Goal: Communication & Community: Share content

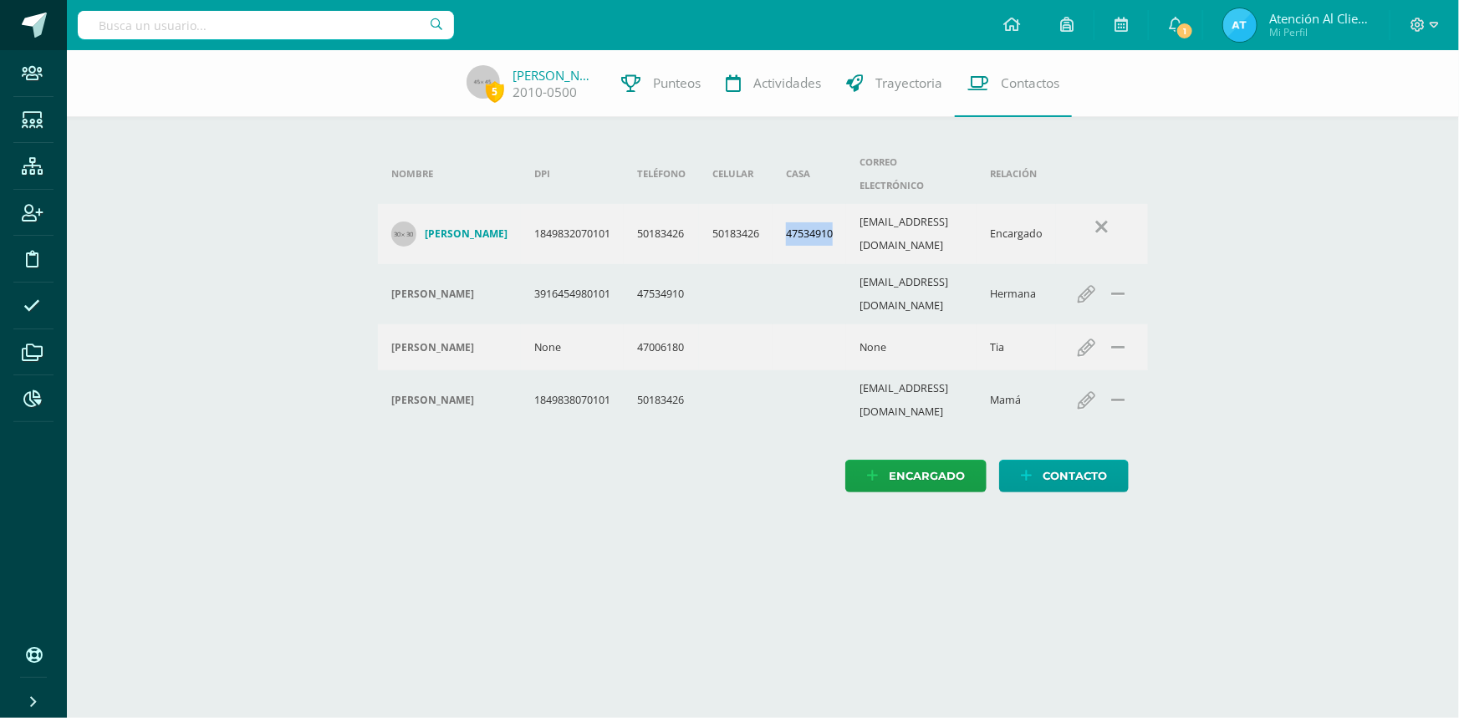
click at [40, 23] on span at bounding box center [34, 25] width 25 height 25
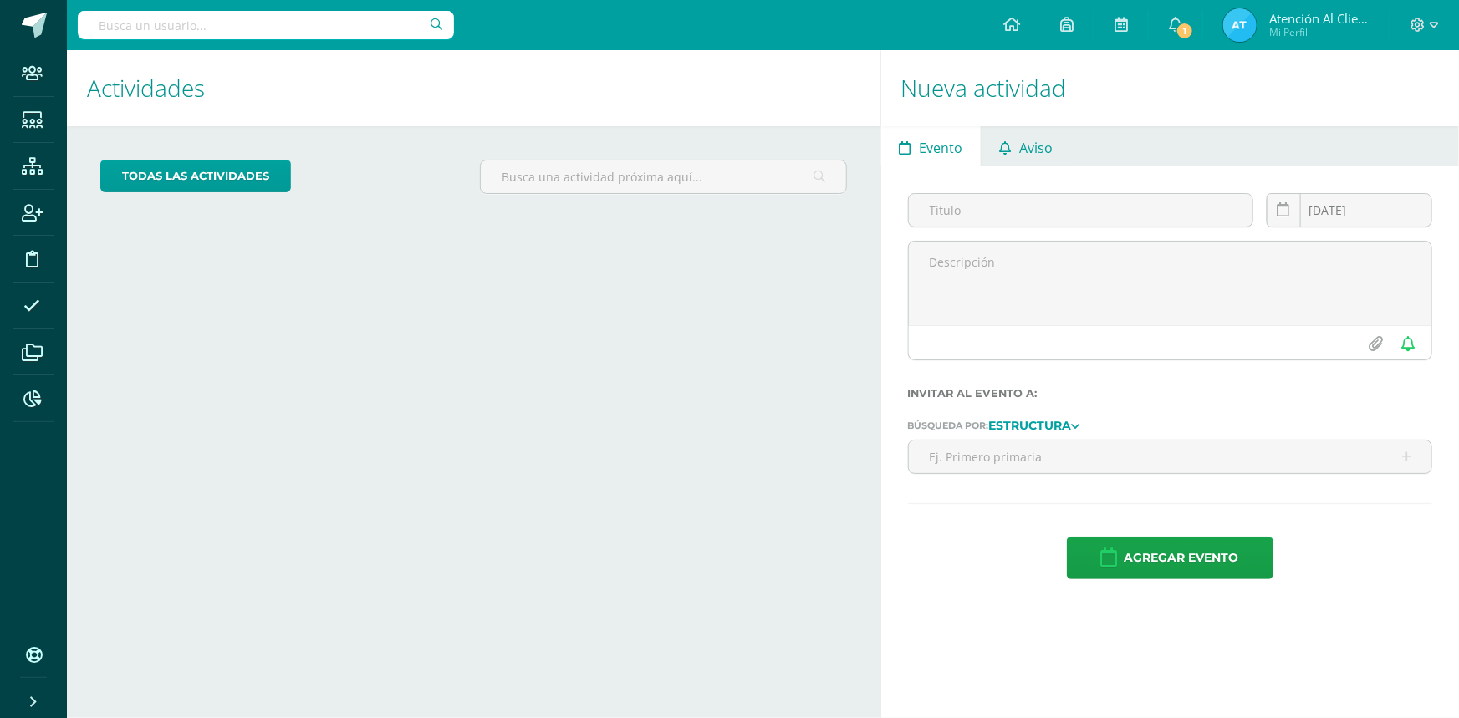
click at [1007, 142] on icon at bounding box center [1005, 147] width 12 height 13
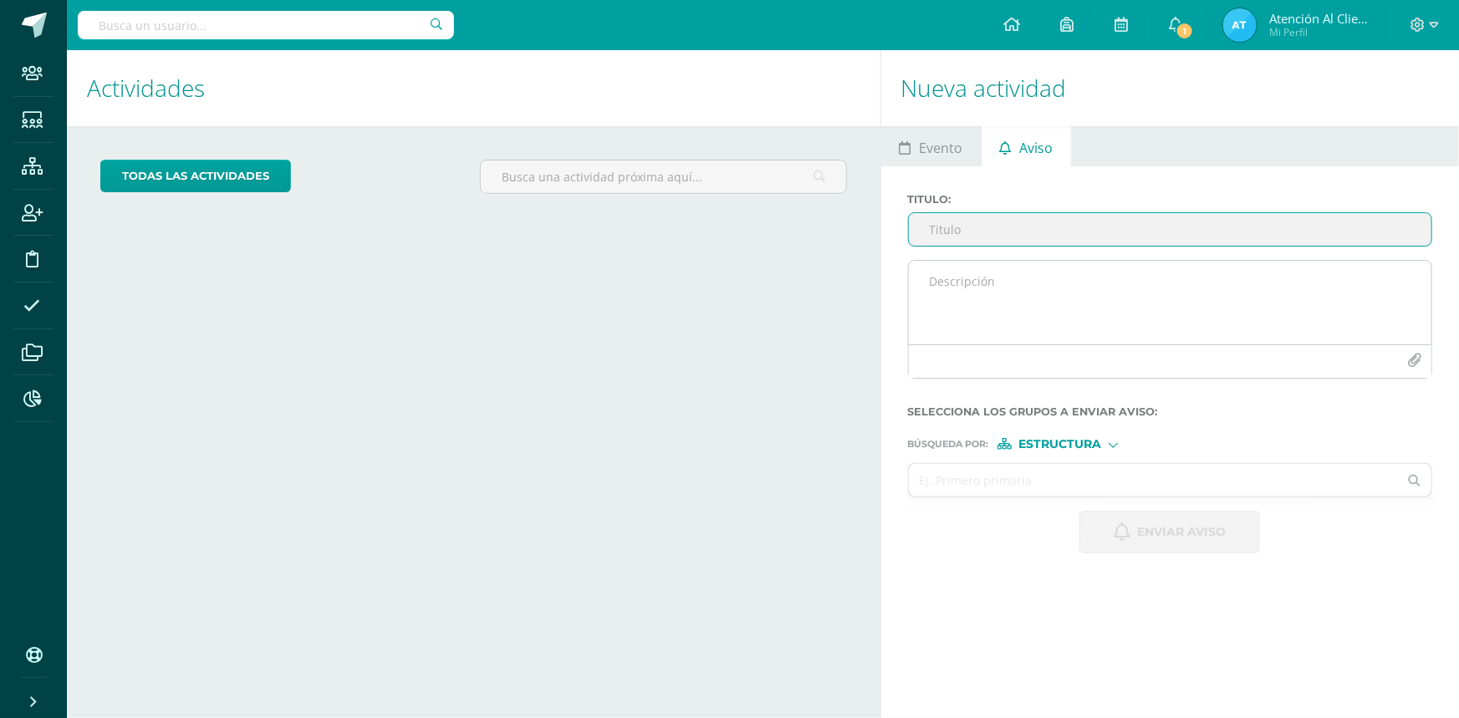
click at [1414, 365] on icon "button" at bounding box center [1414, 361] width 14 height 14
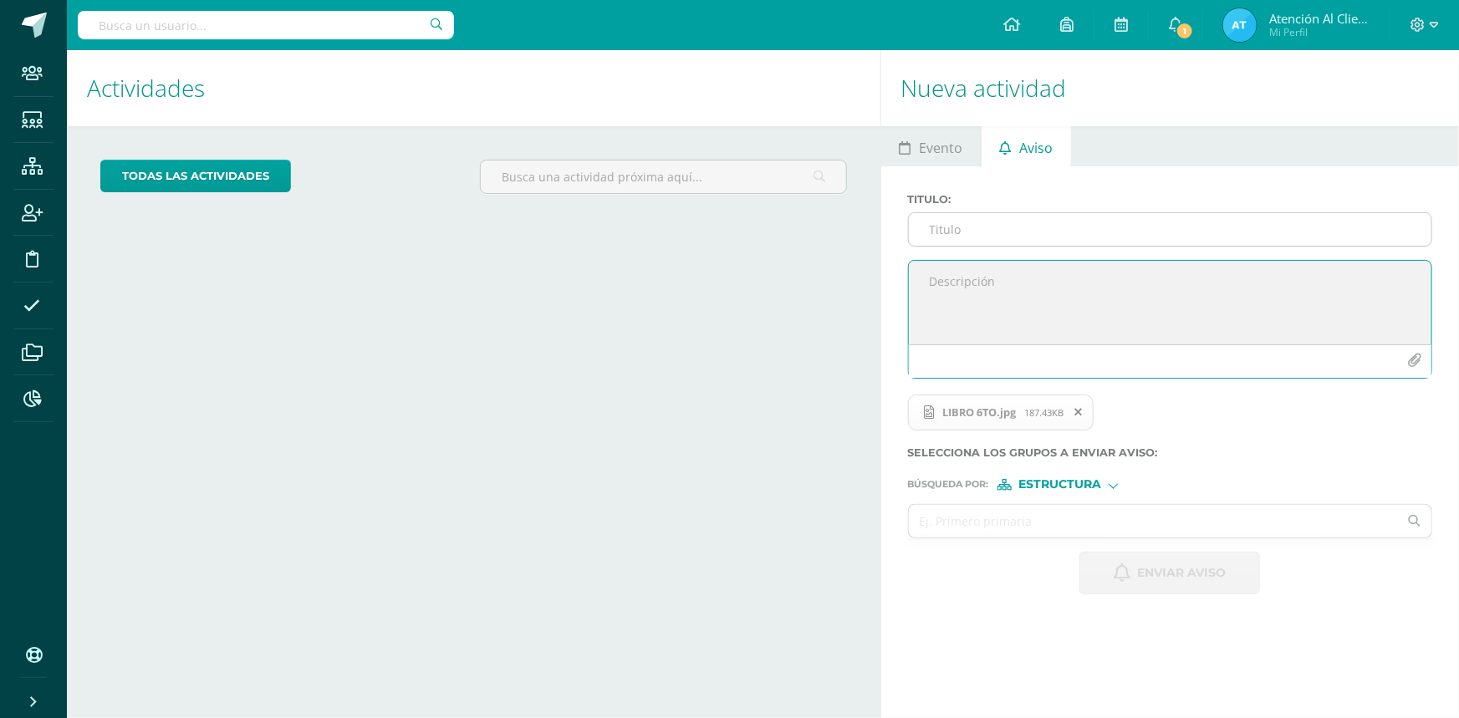
click at [968, 234] on input "Titulo :" at bounding box center [1170, 229] width 523 height 33
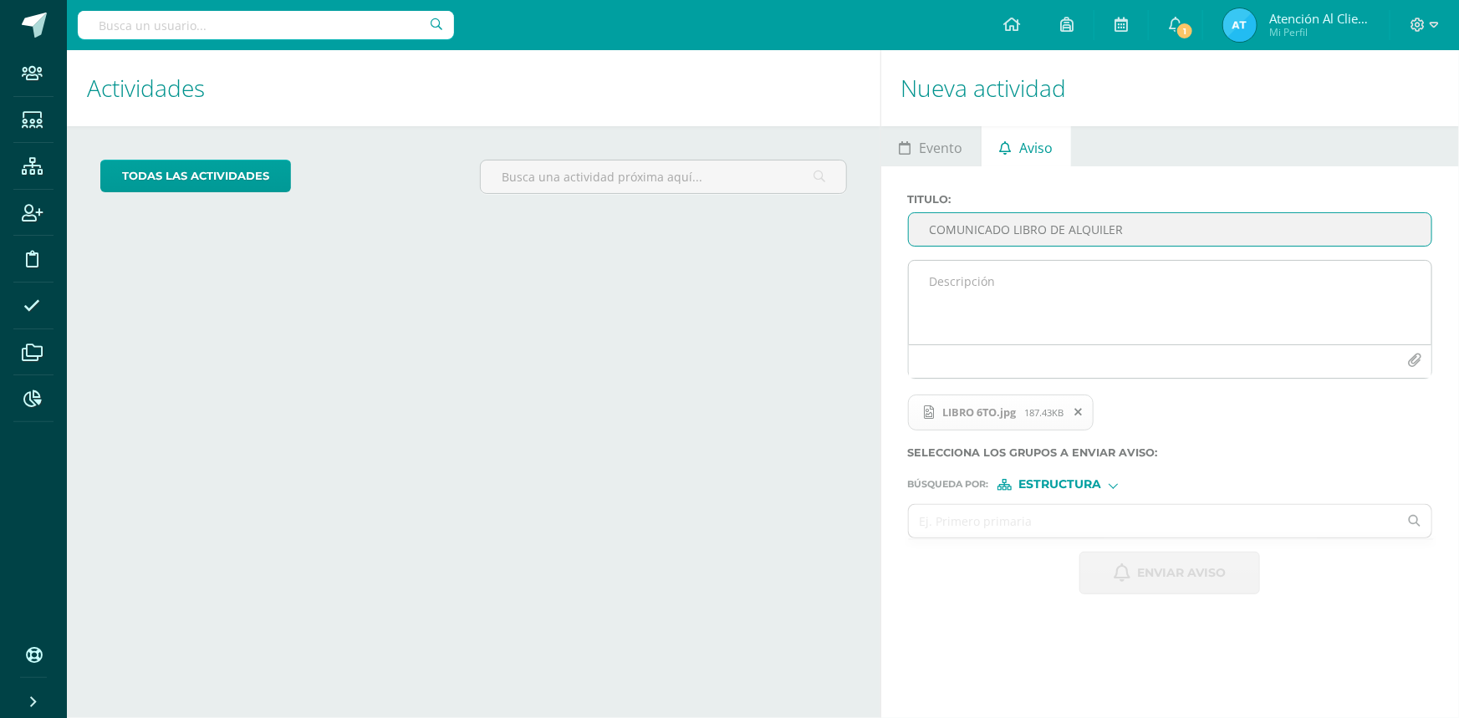
type input "COMUNICADO LIBRO DE ALQUILER"
click at [952, 291] on textarea at bounding box center [1170, 303] width 523 height 84
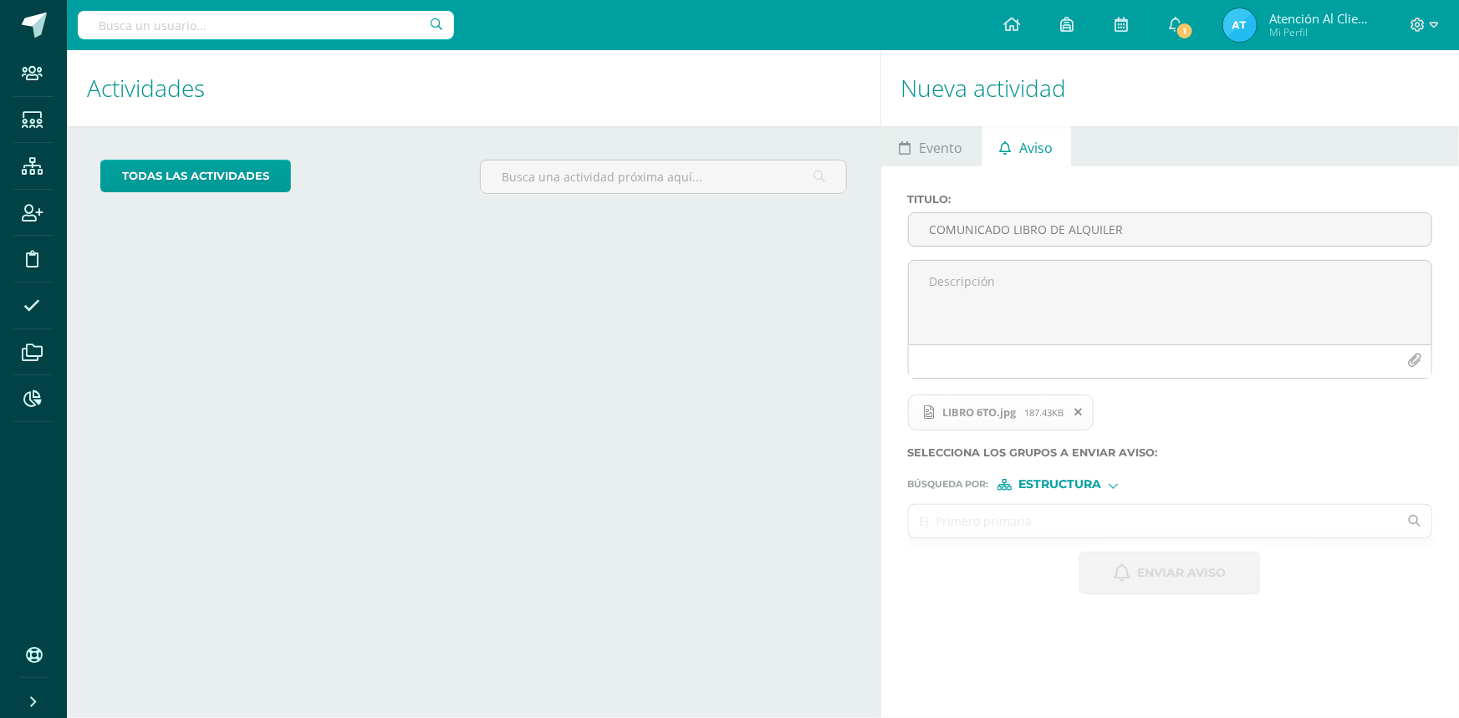
click at [1033, 512] on input "text" at bounding box center [1154, 521] width 490 height 33
type input "SEXTO PR"
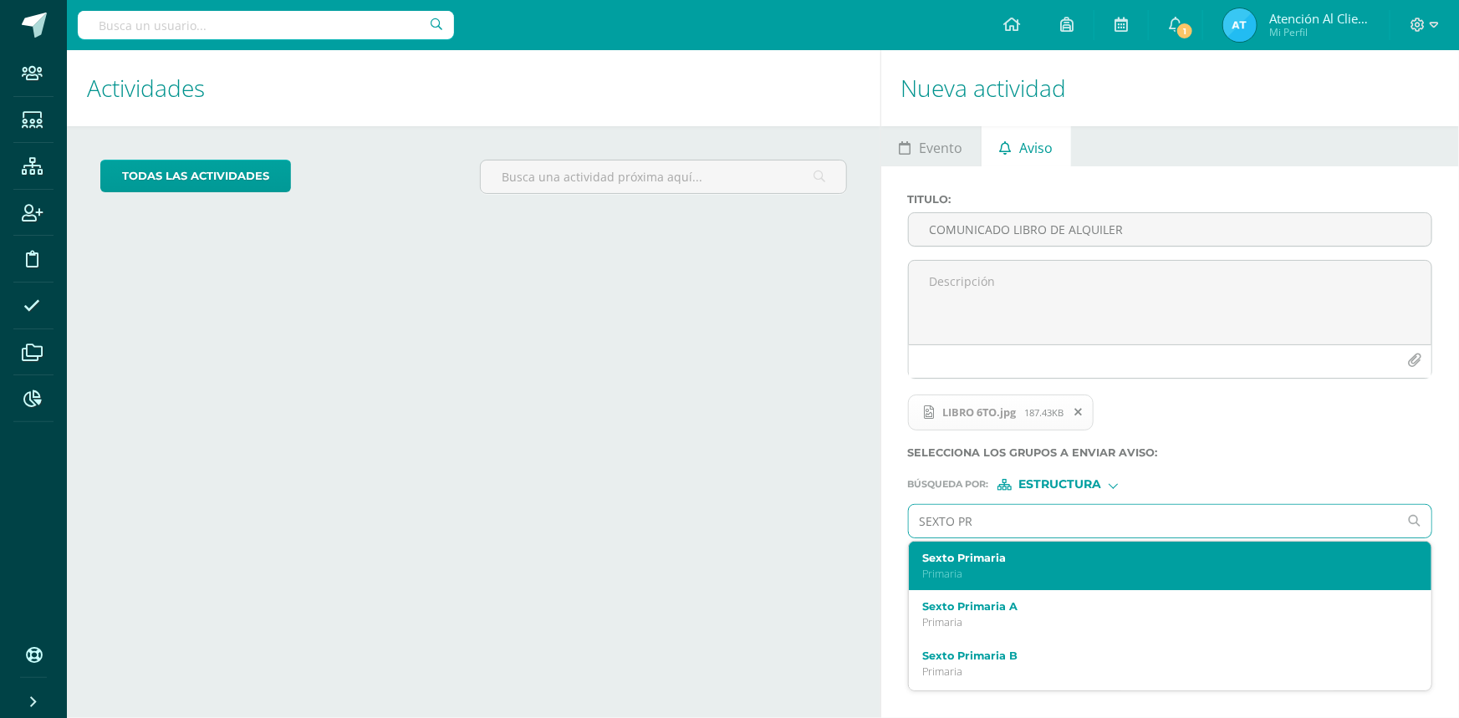
click at [968, 560] on label "Sexto Primaria" at bounding box center [1159, 558] width 475 height 13
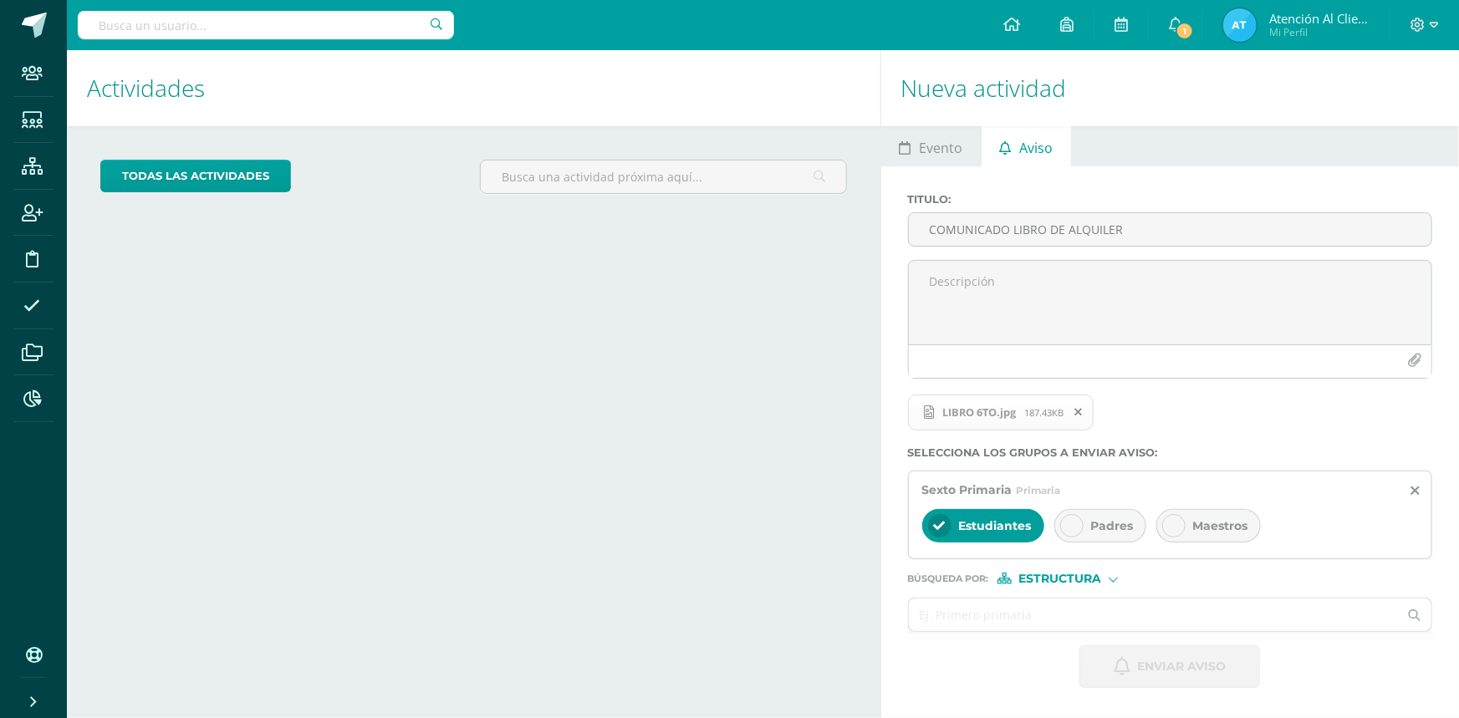
drag, startPoint x: 1063, startPoint y: 521, endPoint x: 985, endPoint y: 527, distance: 78.0
click at [1058, 520] on div "Padres" at bounding box center [1100, 525] width 92 height 33
click at [984, 527] on span "Estudiantes" at bounding box center [995, 525] width 73 height 15
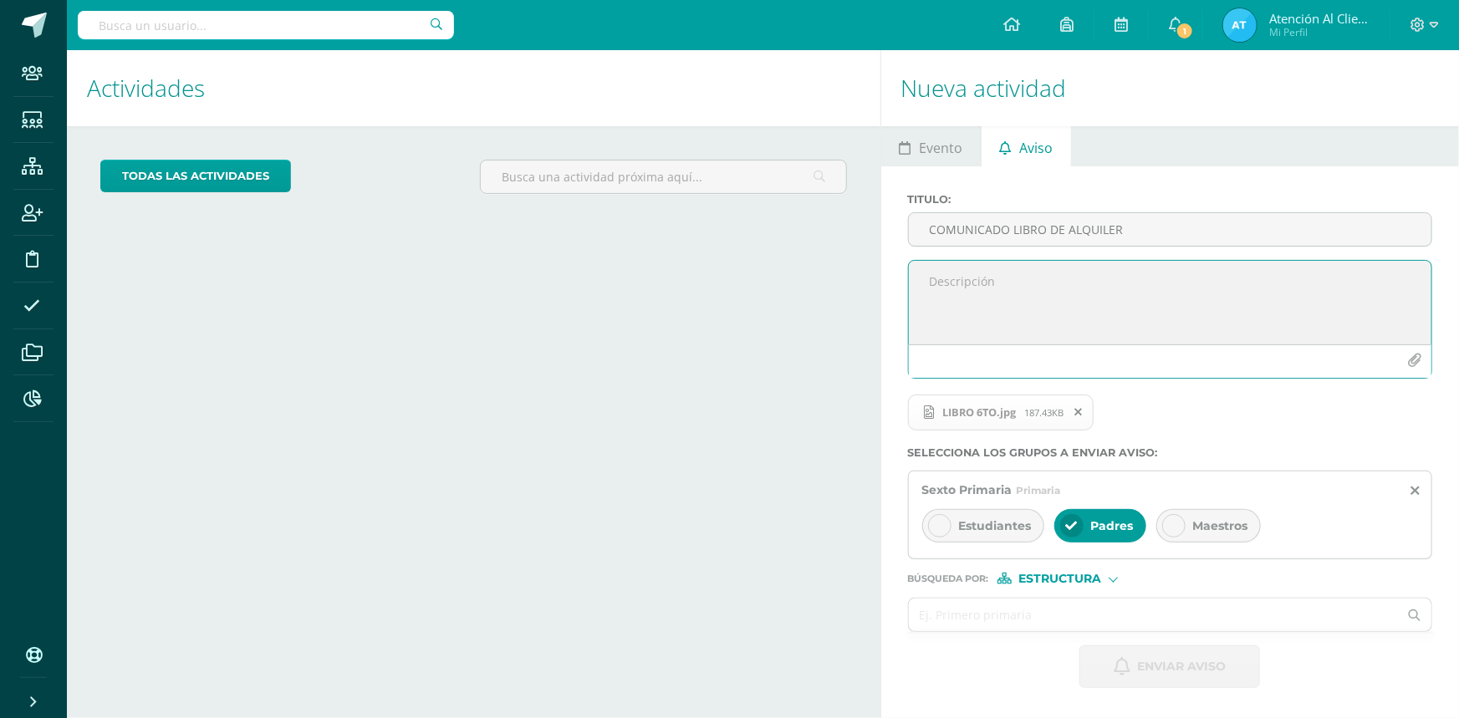
click at [1004, 310] on textarea at bounding box center [1170, 303] width 523 height 84
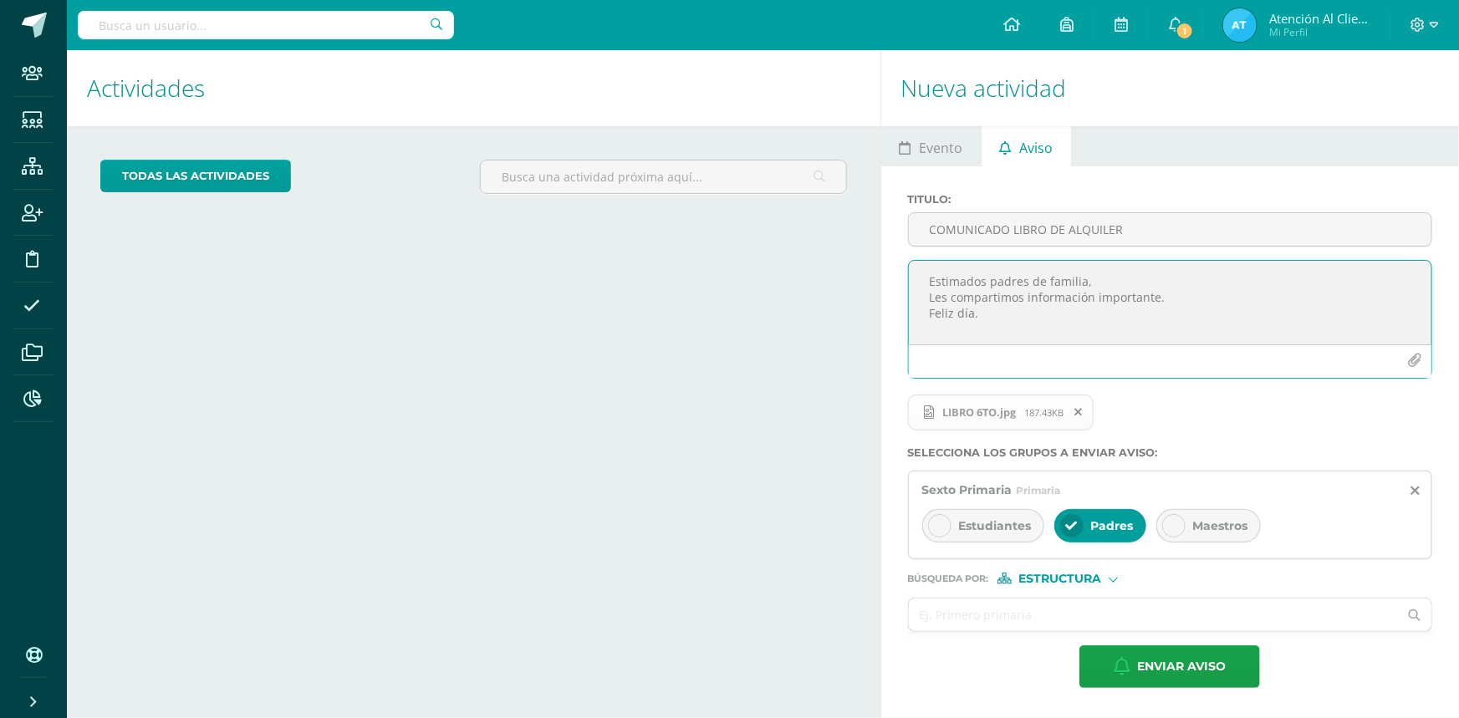
type textarea "Estimados padres de familia, Les compartimos información importante. Feliz día."
click at [1029, 576] on span "Estructura" at bounding box center [1059, 578] width 83 height 9
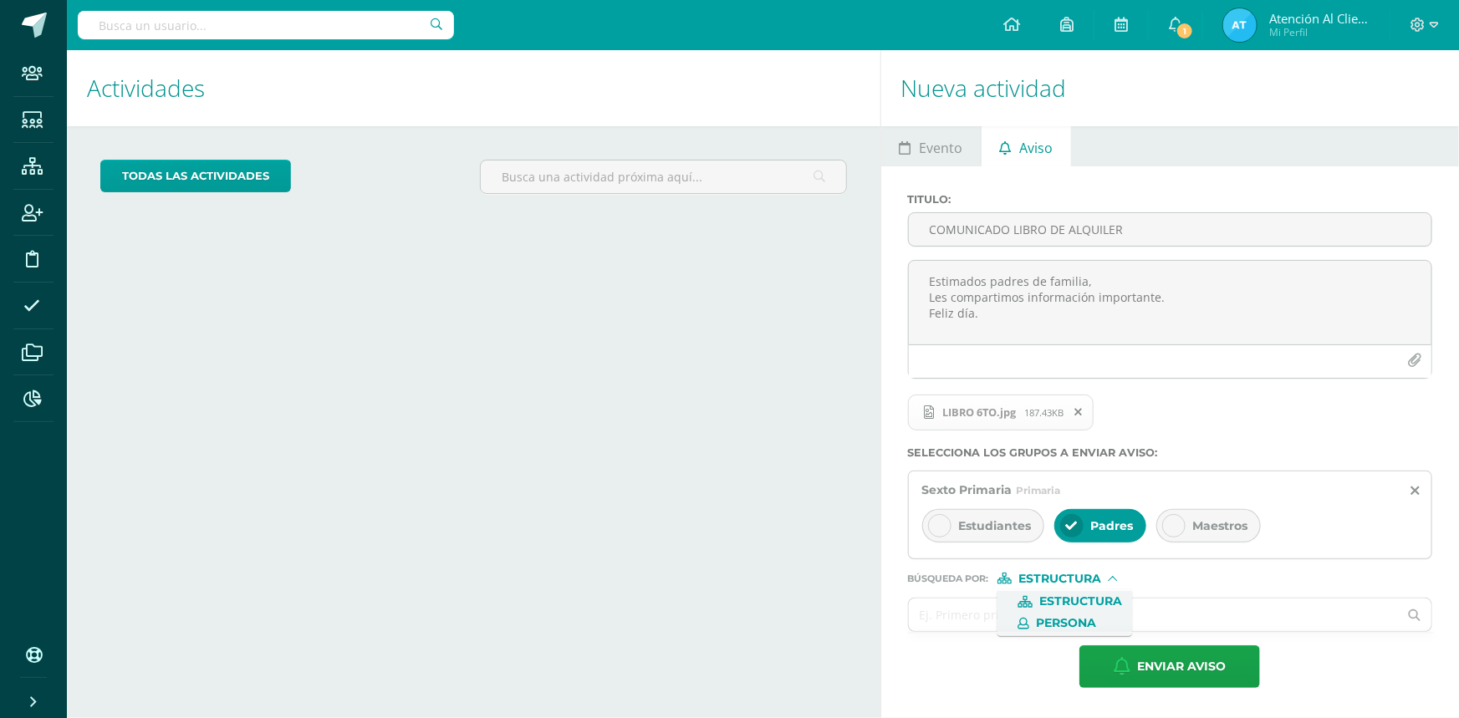
click at [1029, 619] on icon at bounding box center [1018, 624] width 23 height 12
click at [1029, 619] on input "text" at bounding box center [1154, 615] width 490 height 33
type input "atencion"
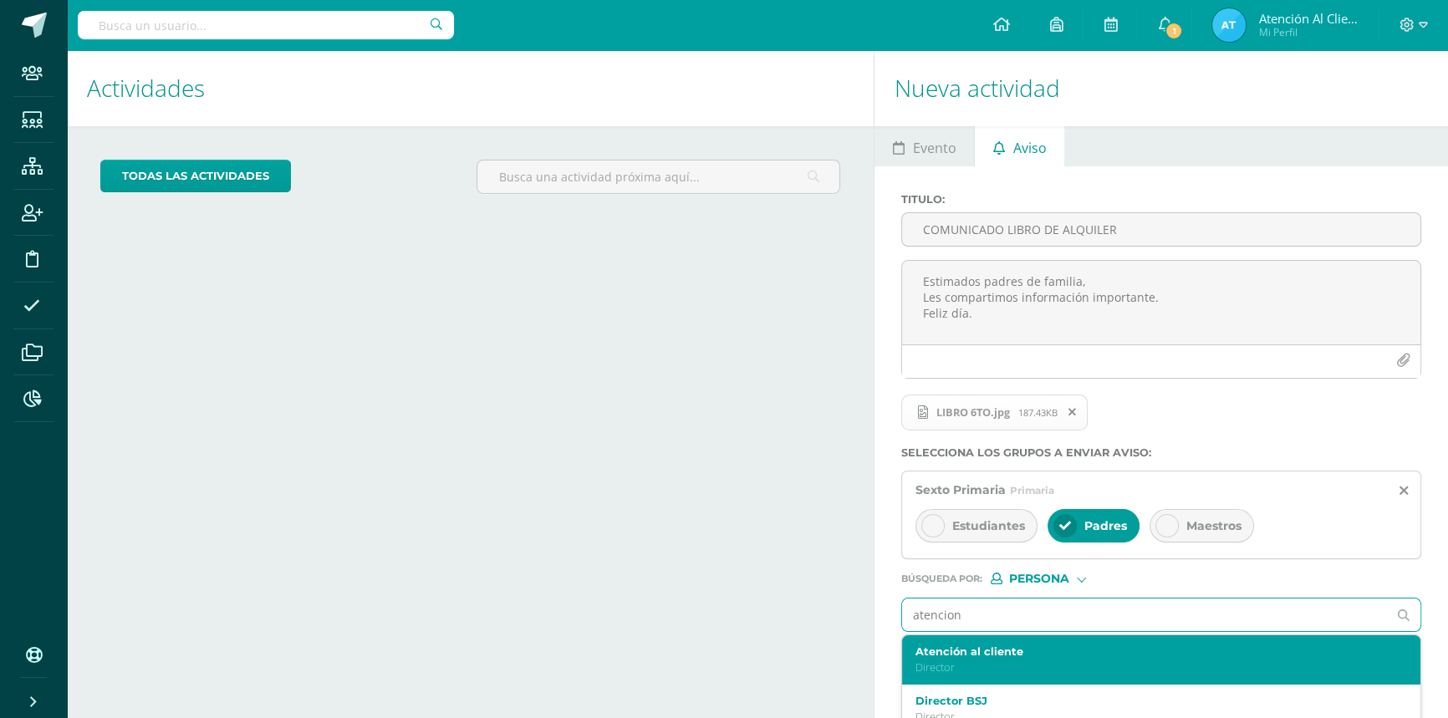
click at [954, 655] on label "Atención al cliente" at bounding box center [1150, 651] width 470 height 13
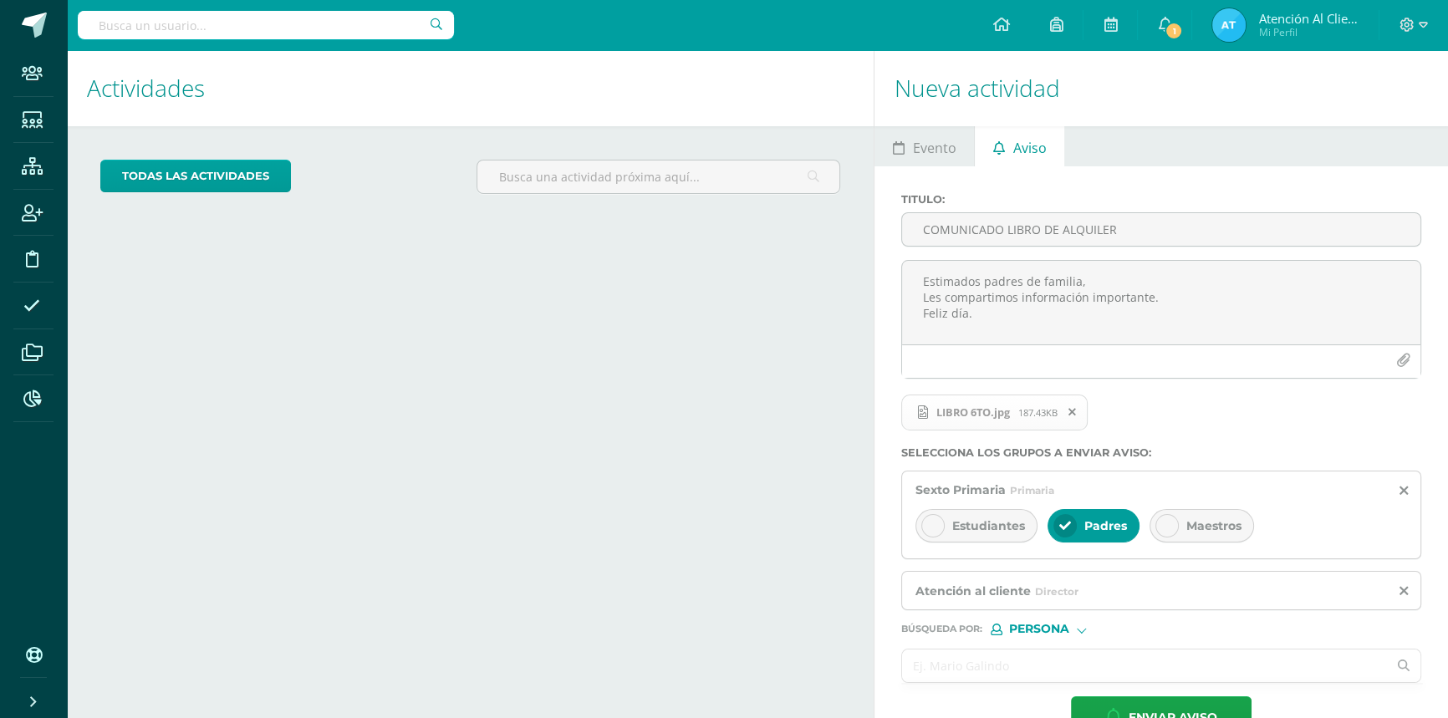
click at [961, 652] on input "text" at bounding box center [1144, 666] width 485 height 33
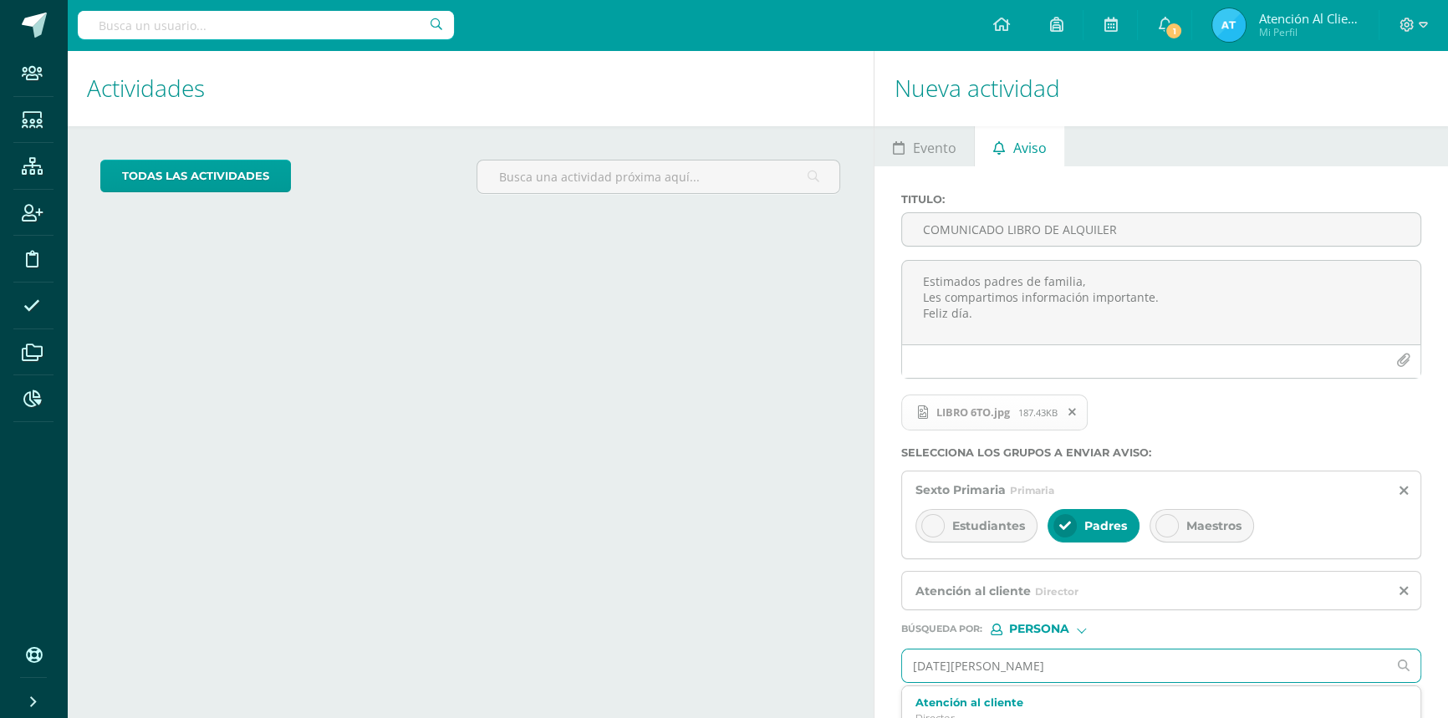
type input "lucia faja"
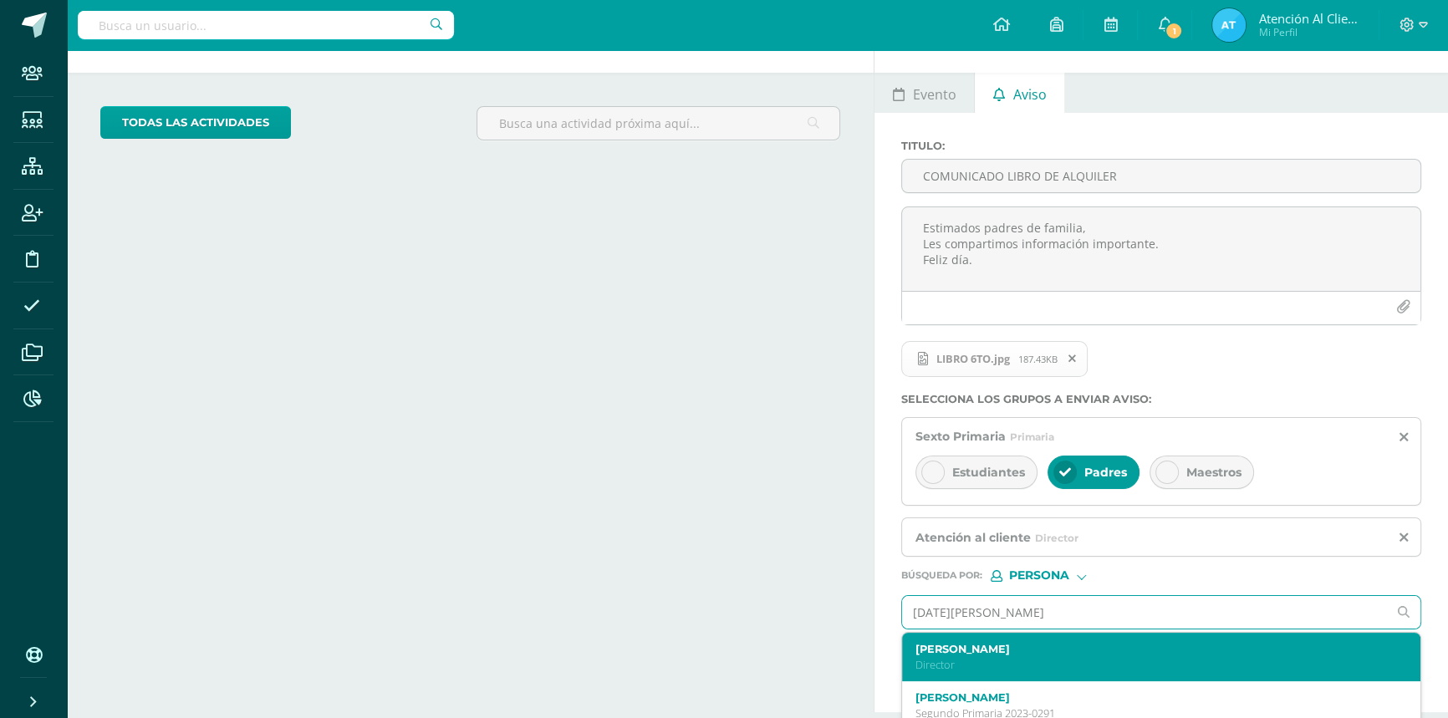
scroll to position [69, 0]
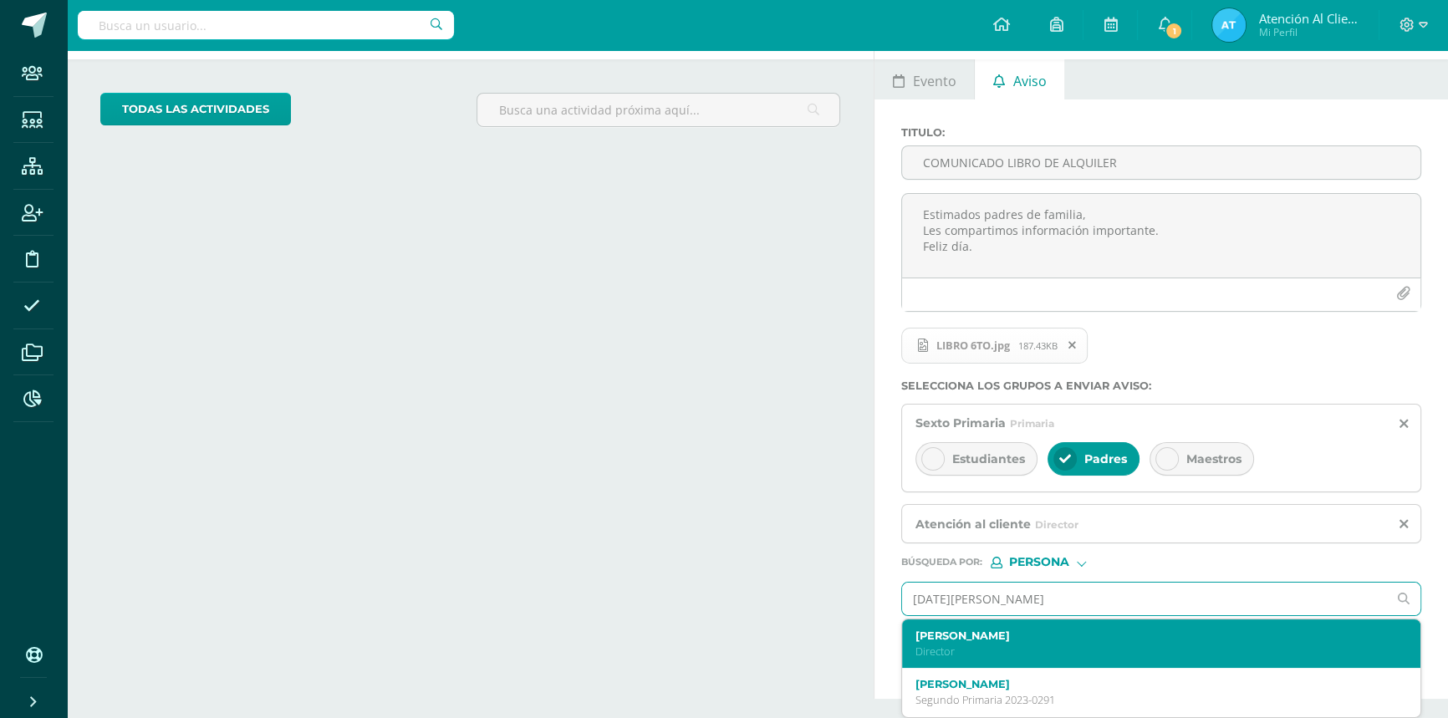
click at [959, 654] on p "Director" at bounding box center [1150, 652] width 470 height 14
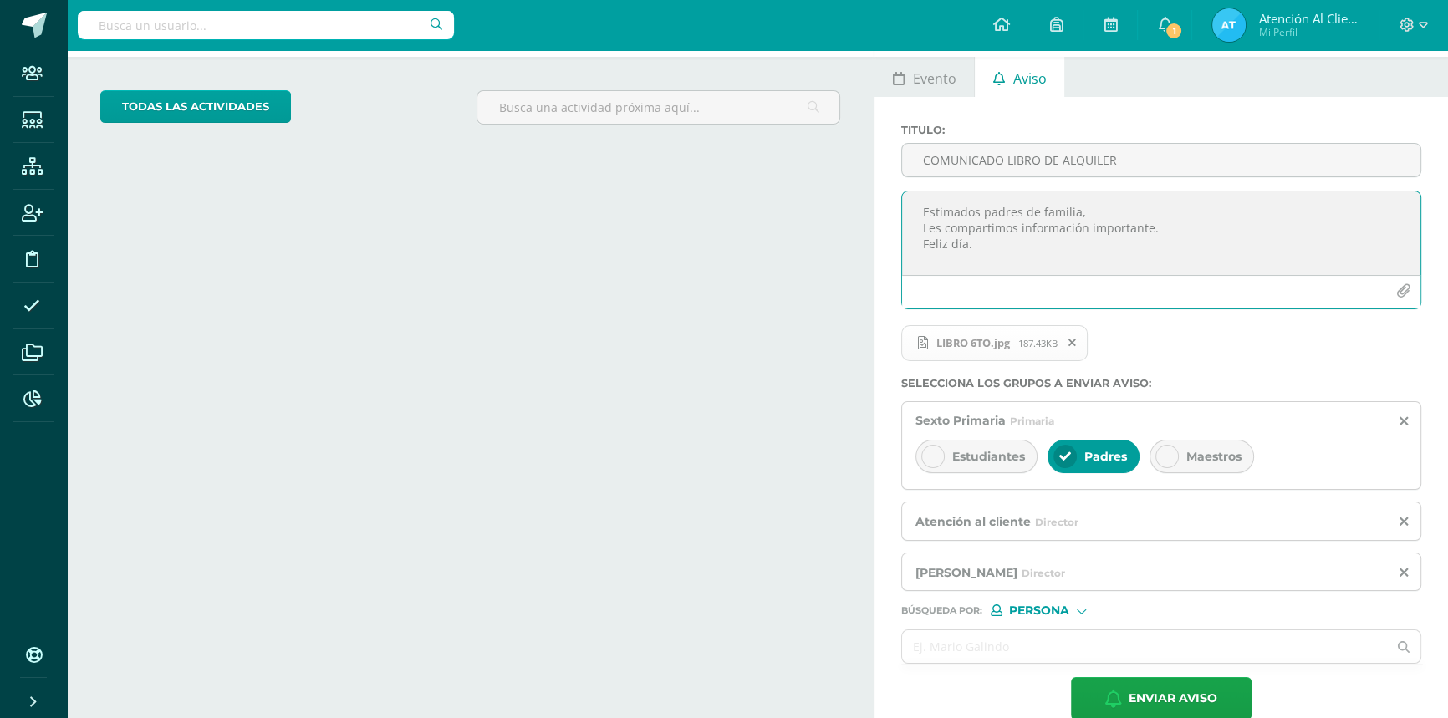
drag, startPoint x: 995, startPoint y: 250, endPoint x: 862, endPoint y: 217, distance: 136.9
click at [862, 217] on div "Actividades Actividad todas las Actividades No tienes actividades Échale un vis…" at bounding box center [757, 315] width 1395 height 668
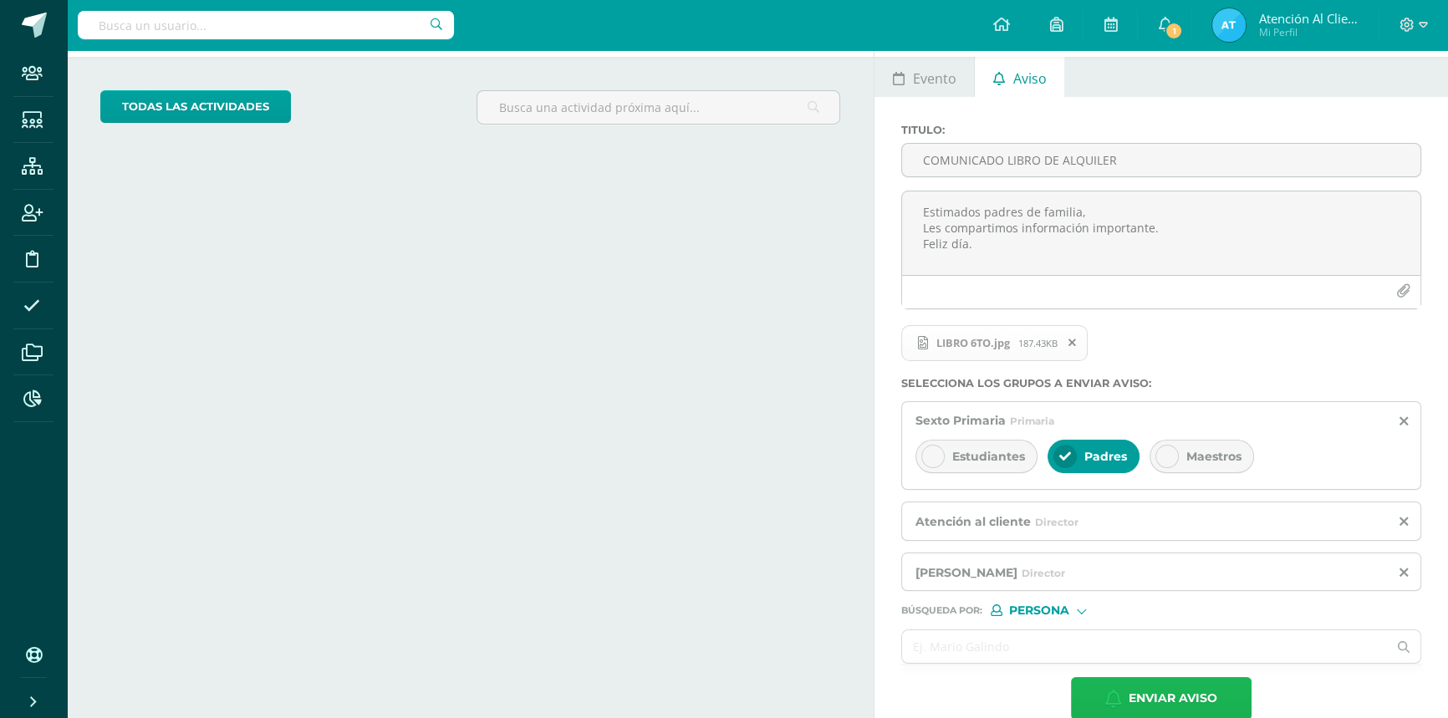
click at [1193, 696] on span "Enviar aviso" at bounding box center [1173, 698] width 89 height 41
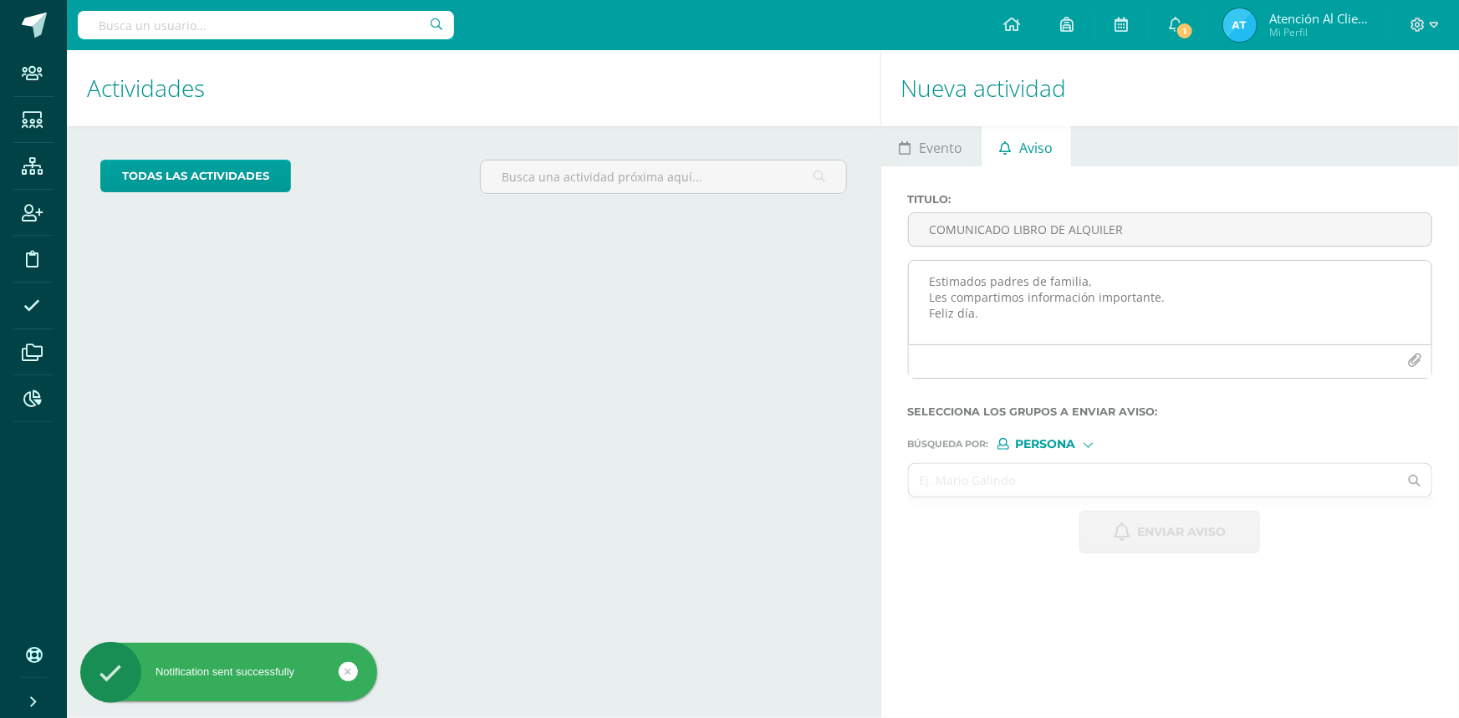
click at [966, 295] on textarea "Estimados padres de familia, Les compartimos información importante. Feliz día." at bounding box center [1170, 303] width 523 height 84
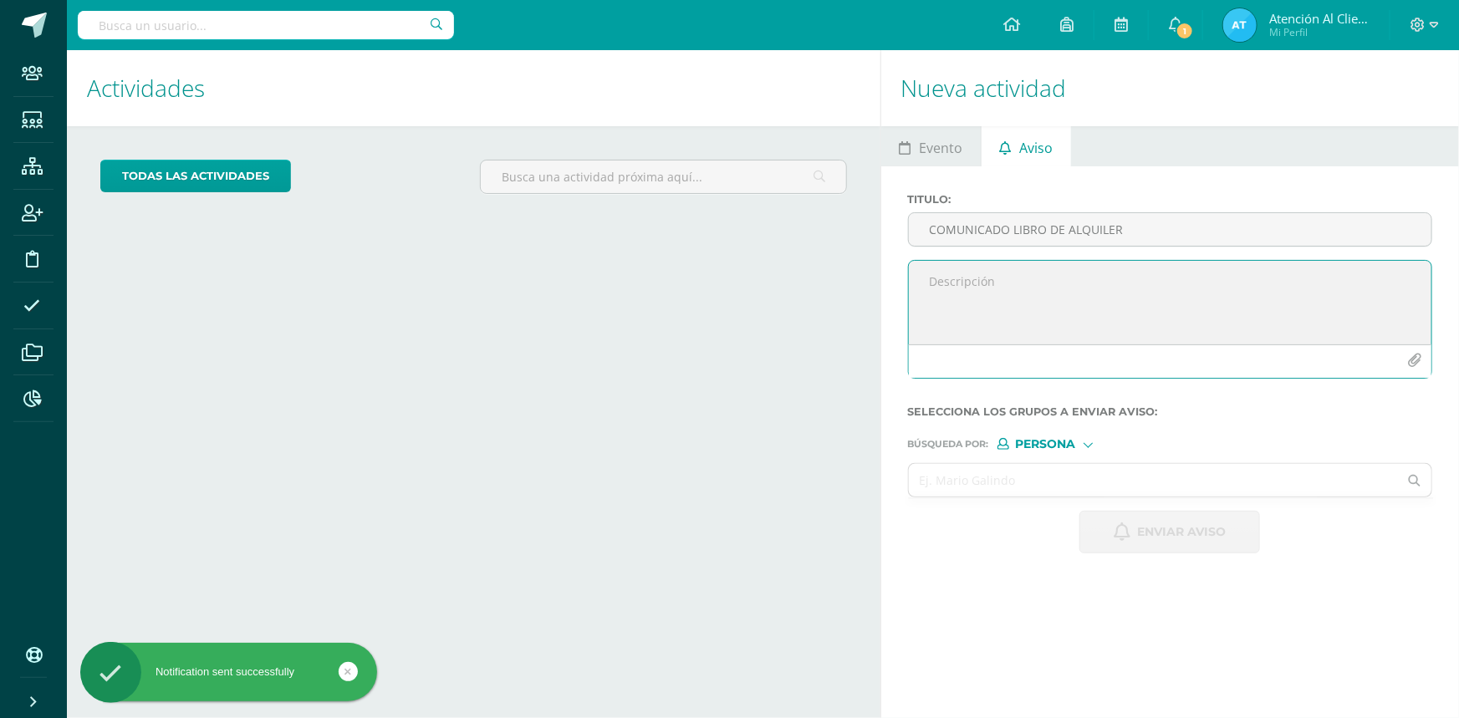
paste textarea "Estimados padres de familia, Les compartimos información importante. Feliz día."
type textarea "Estimados padres de familia, Les compartimos información importante. Feliz día."
click at [981, 235] on input "COMUNICADO LIBRO DE ALQUILER" at bounding box center [1170, 229] width 523 height 33
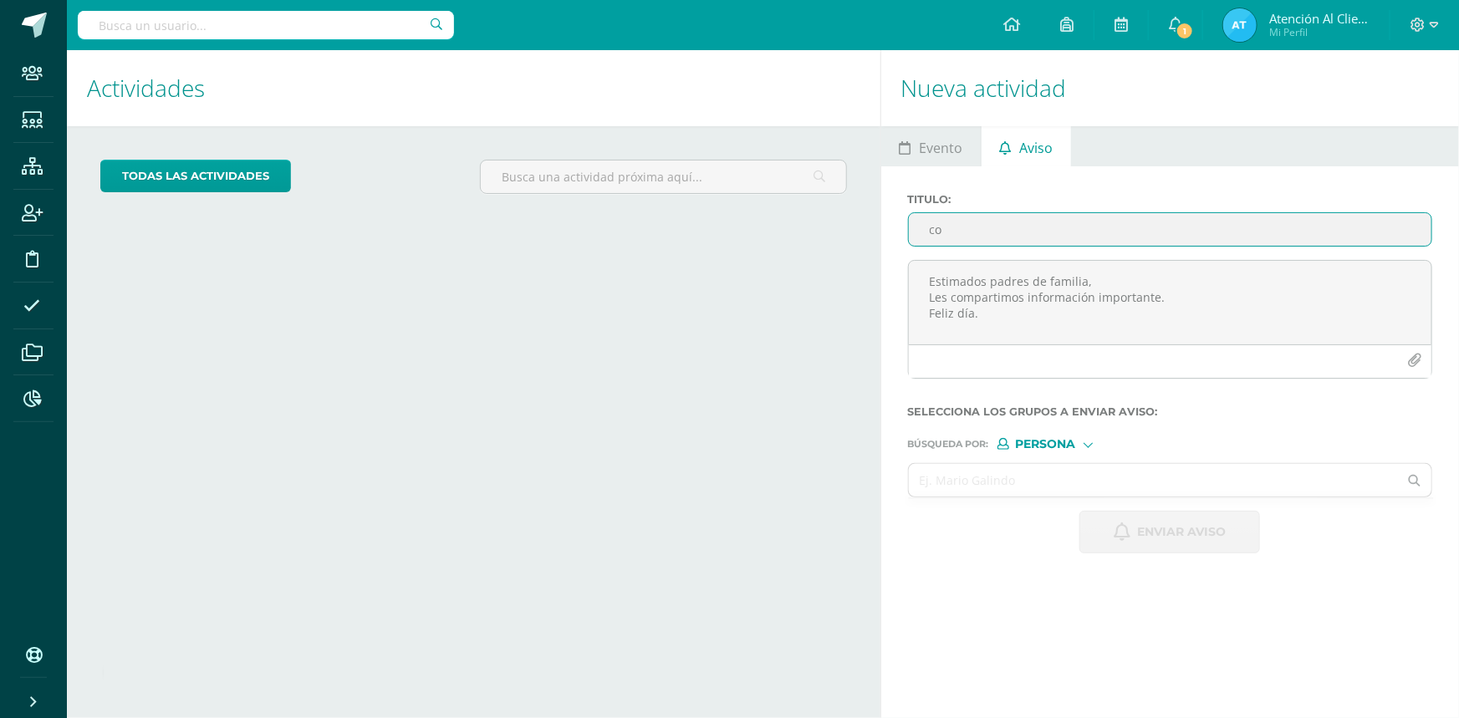
type input "c"
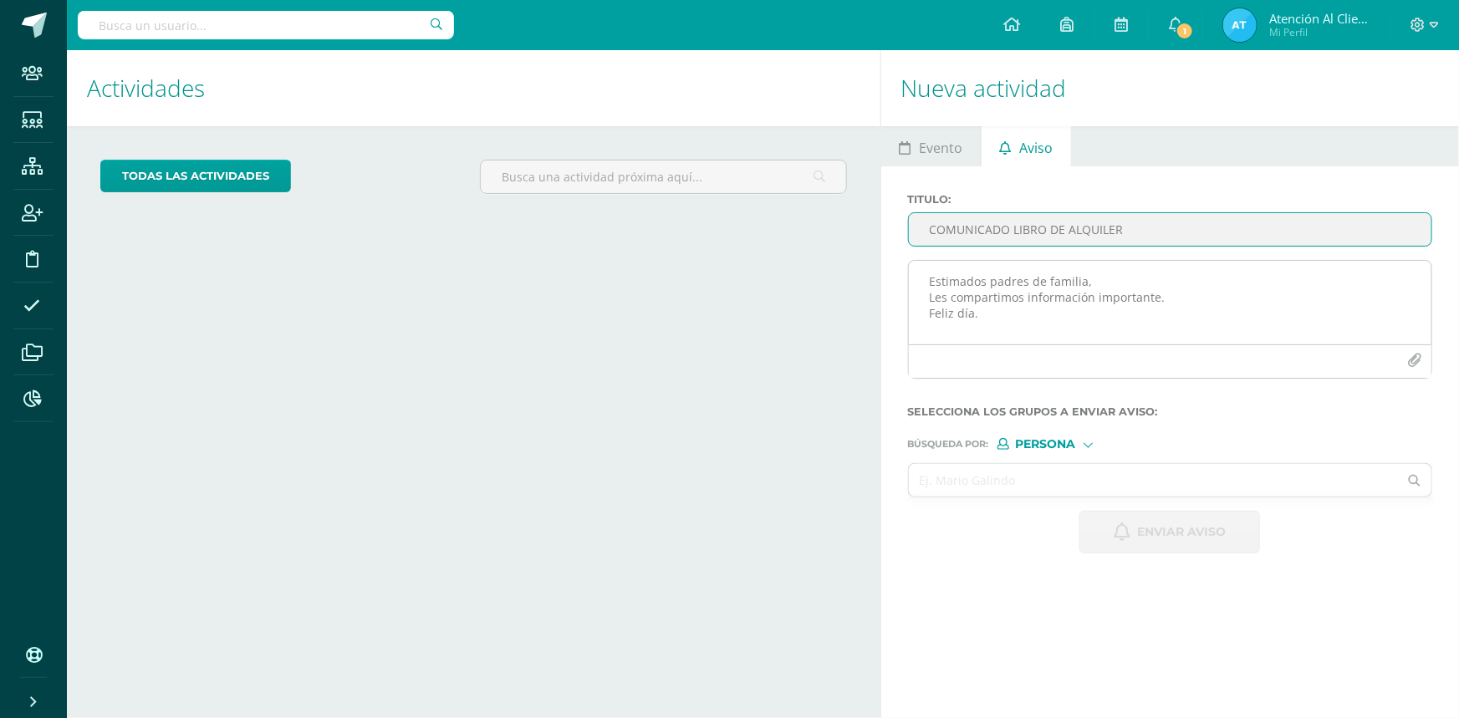
type input "COMUNICADO LIBRO DE ALQUILER"
click at [1420, 359] on icon "button" at bounding box center [1414, 361] width 14 height 14
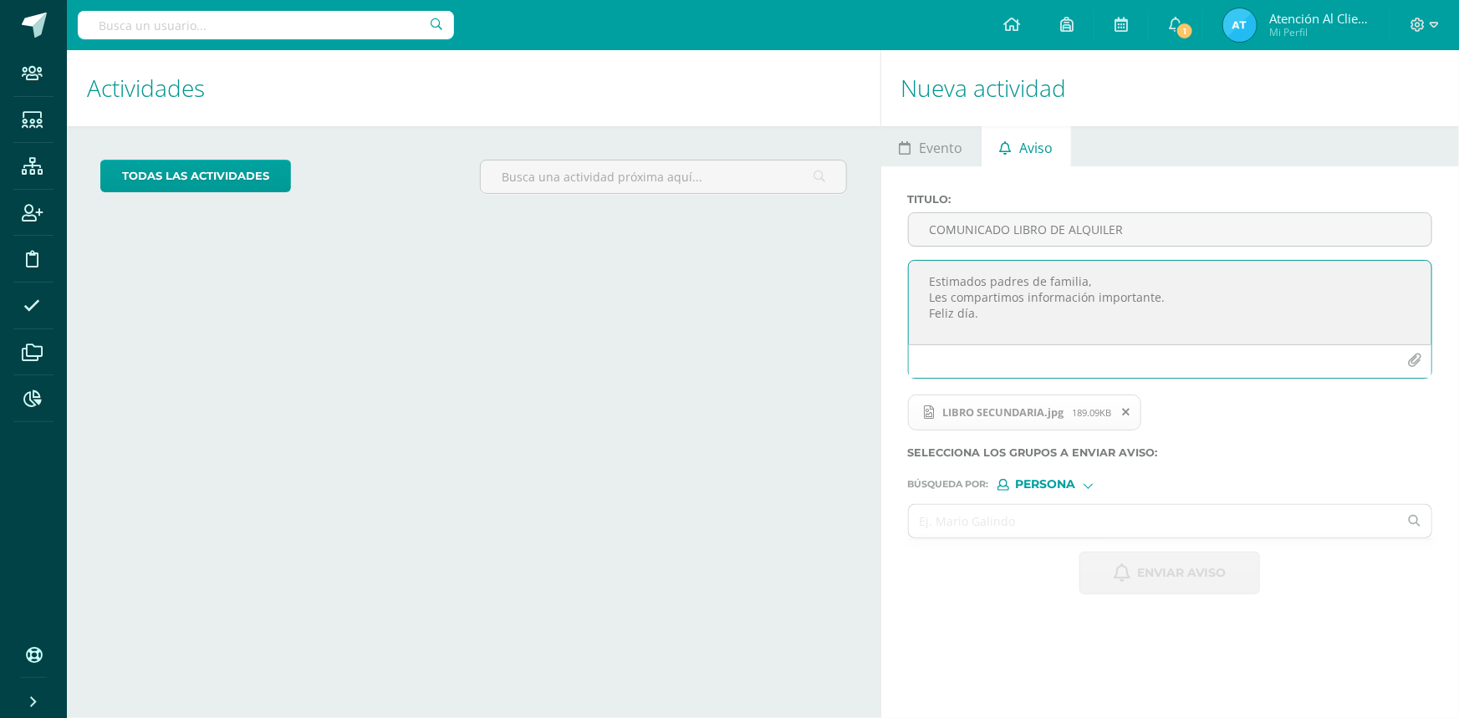
click at [1027, 486] on span "Persona" at bounding box center [1046, 484] width 60 height 9
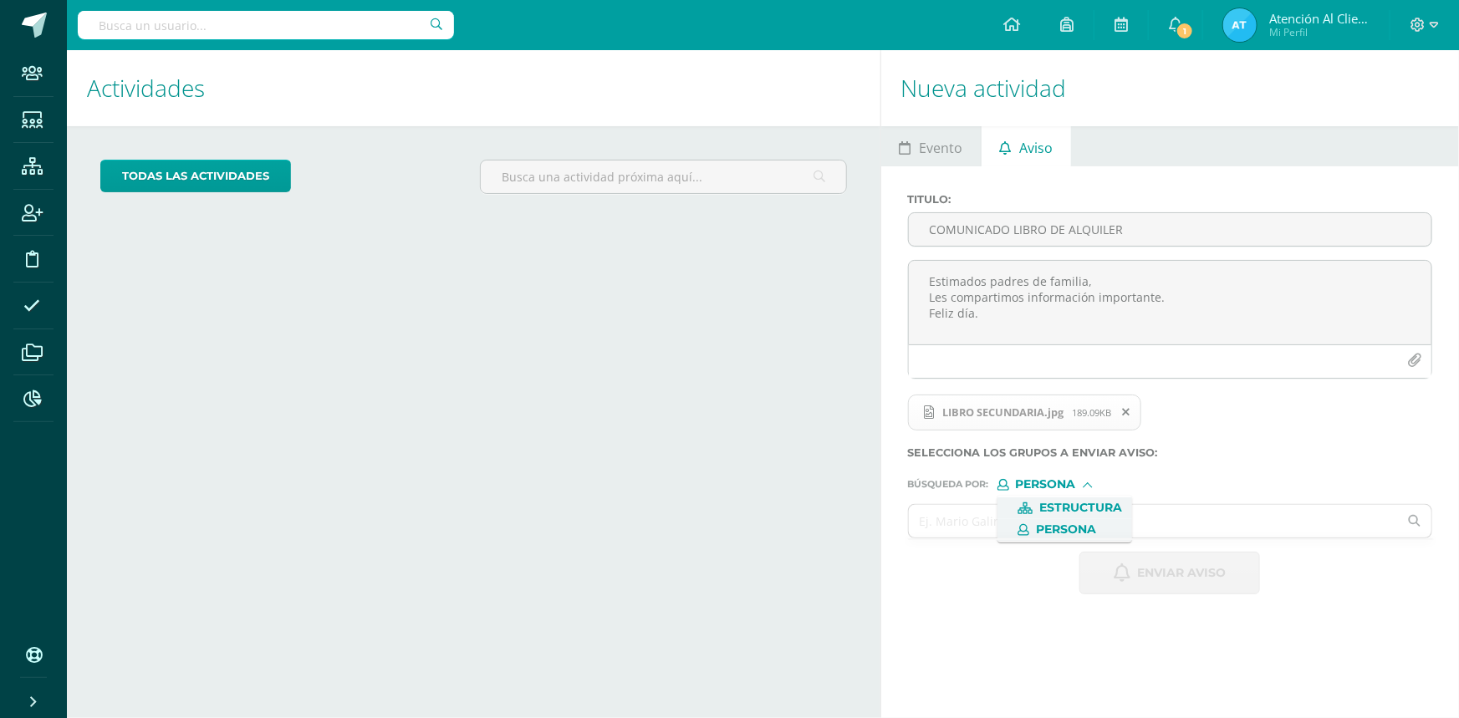
click at [1051, 503] on span "Estructura" at bounding box center [1080, 507] width 83 height 9
click at [1043, 522] on input "text" at bounding box center [1154, 521] width 490 height 33
type input "SECUN"
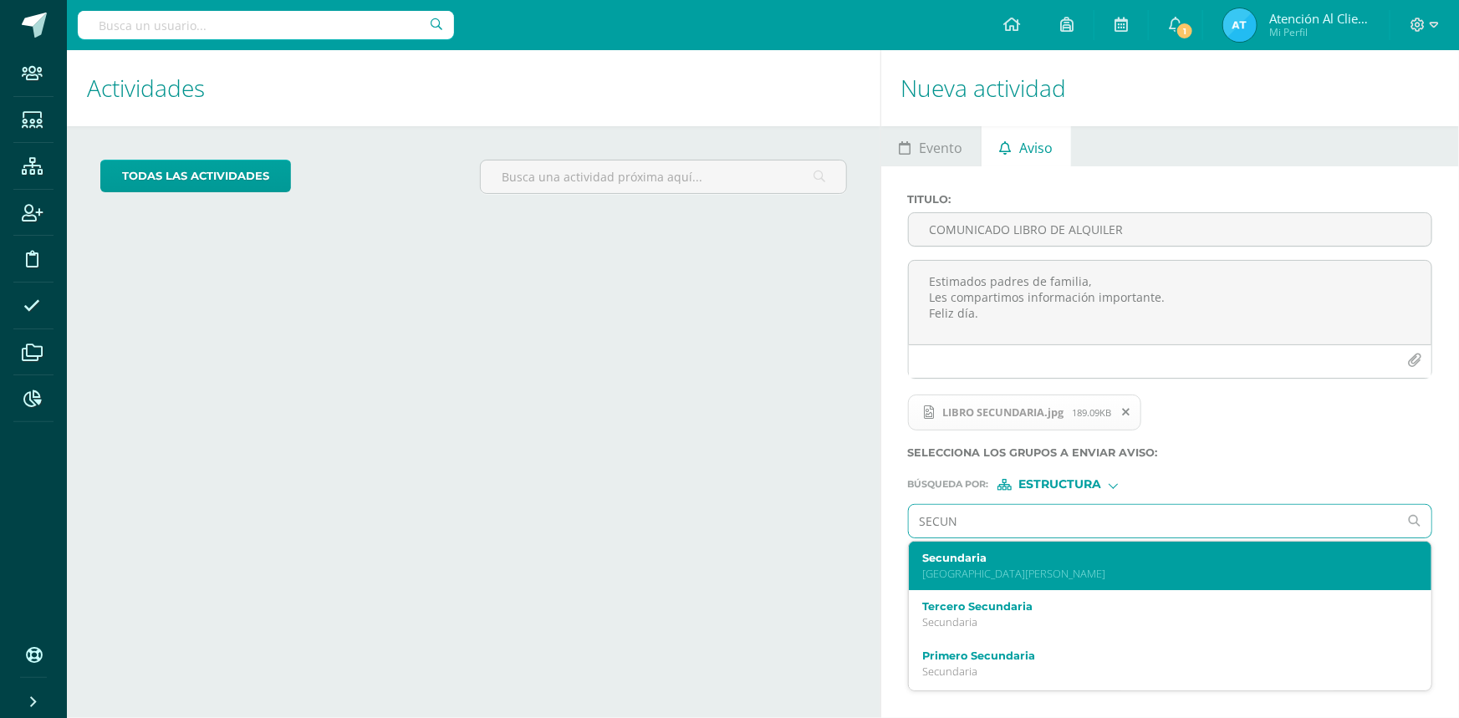
click at [971, 571] on p "Colegio Bilingüe San Juan" at bounding box center [1159, 574] width 475 height 14
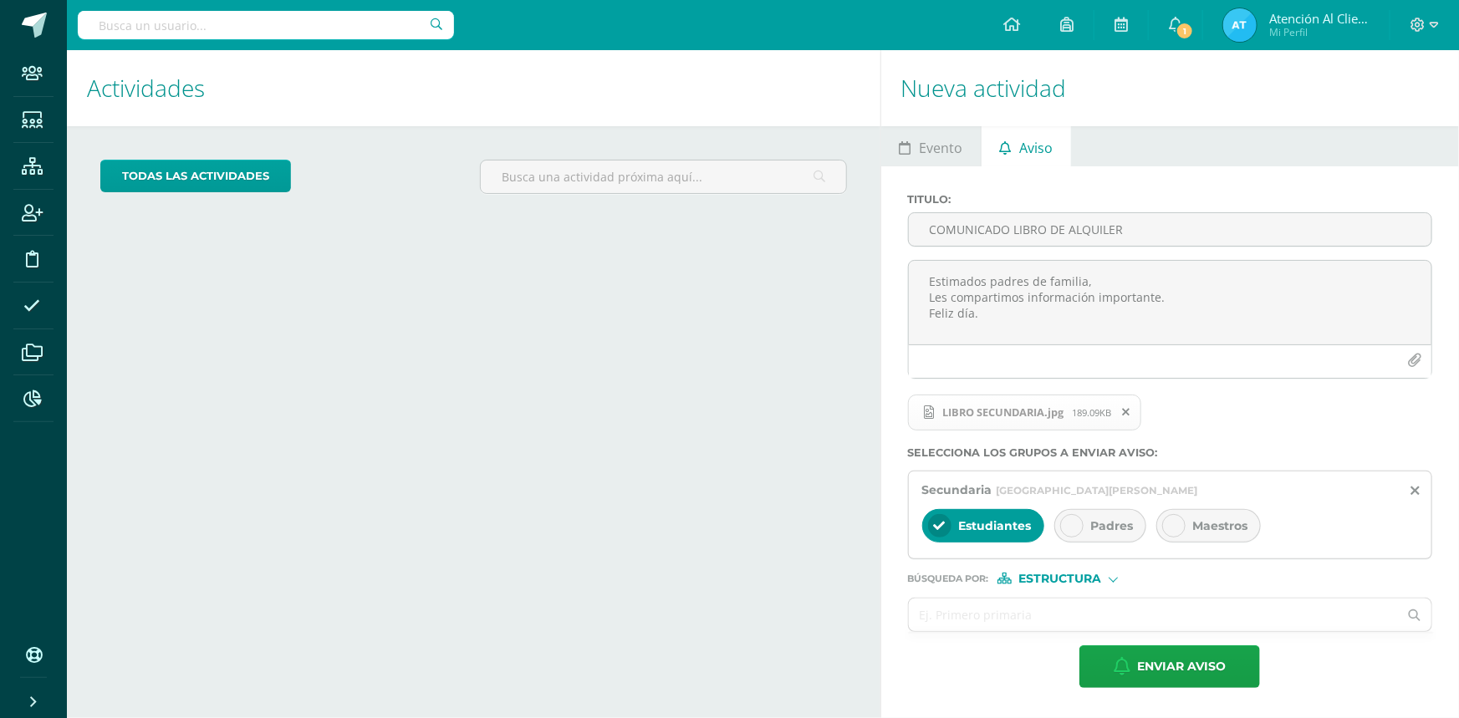
click at [1088, 535] on div "Padres" at bounding box center [1100, 525] width 92 height 33
click at [1017, 527] on span "Estudiantes" at bounding box center [995, 525] width 73 height 15
click at [1036, 577] on span "Estructura" at bounding box center [1059, 578] width 83 height 9
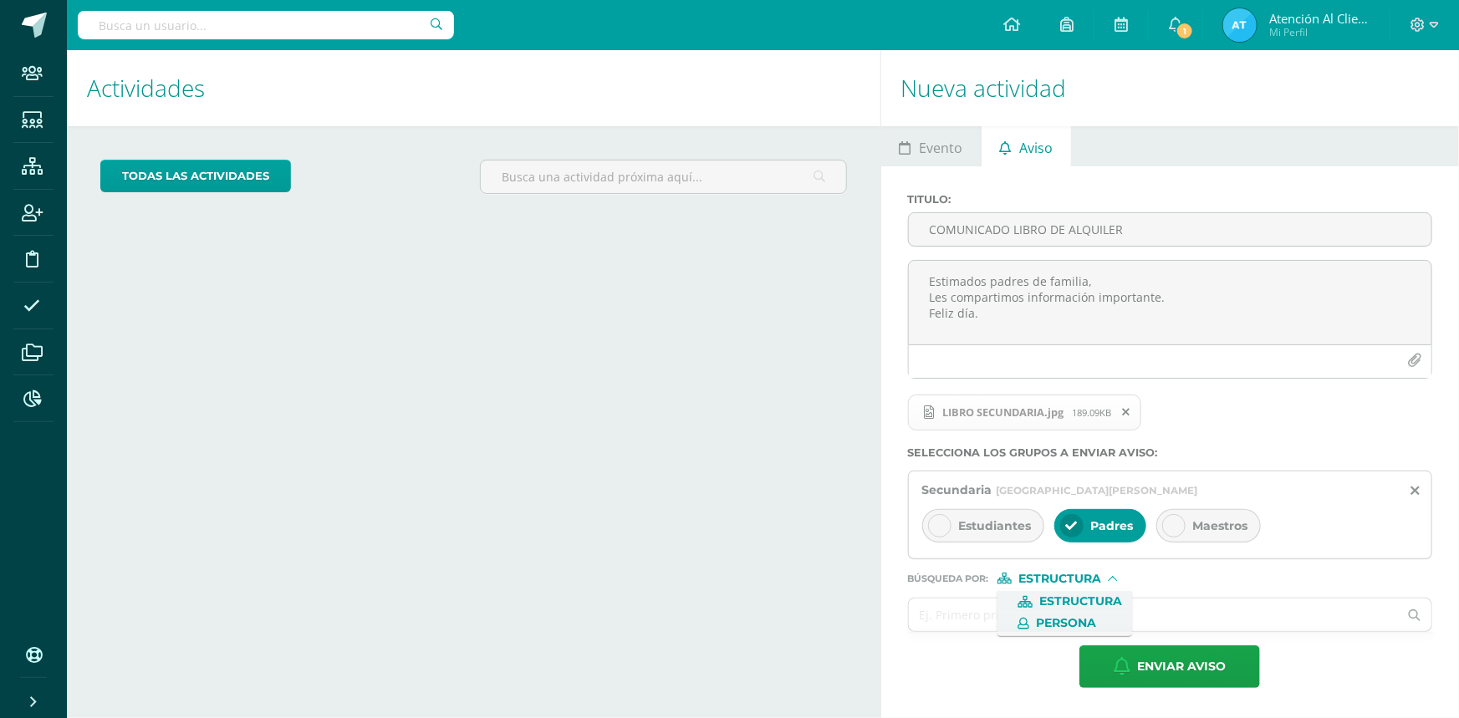
click at [1045, 620] on span "Persona" at bounding box center [1066, 623] width 60 height 9
click at [1045, 620] on input "text" at bounding box center [1154, 615] width 490 height 33
type input "ATENCION"
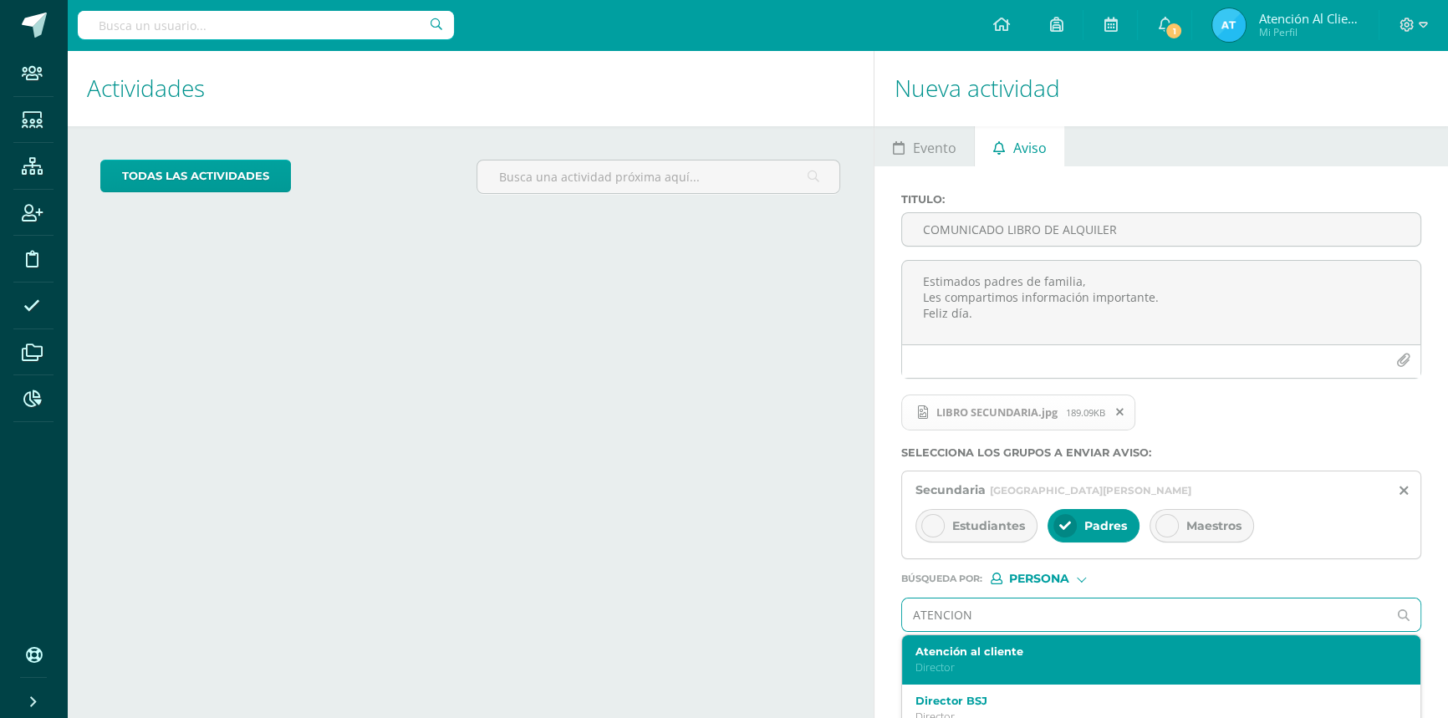
click at [967, 652] on label "Atención al cliente" at bounding box center [1150, 651] width 470 height 13
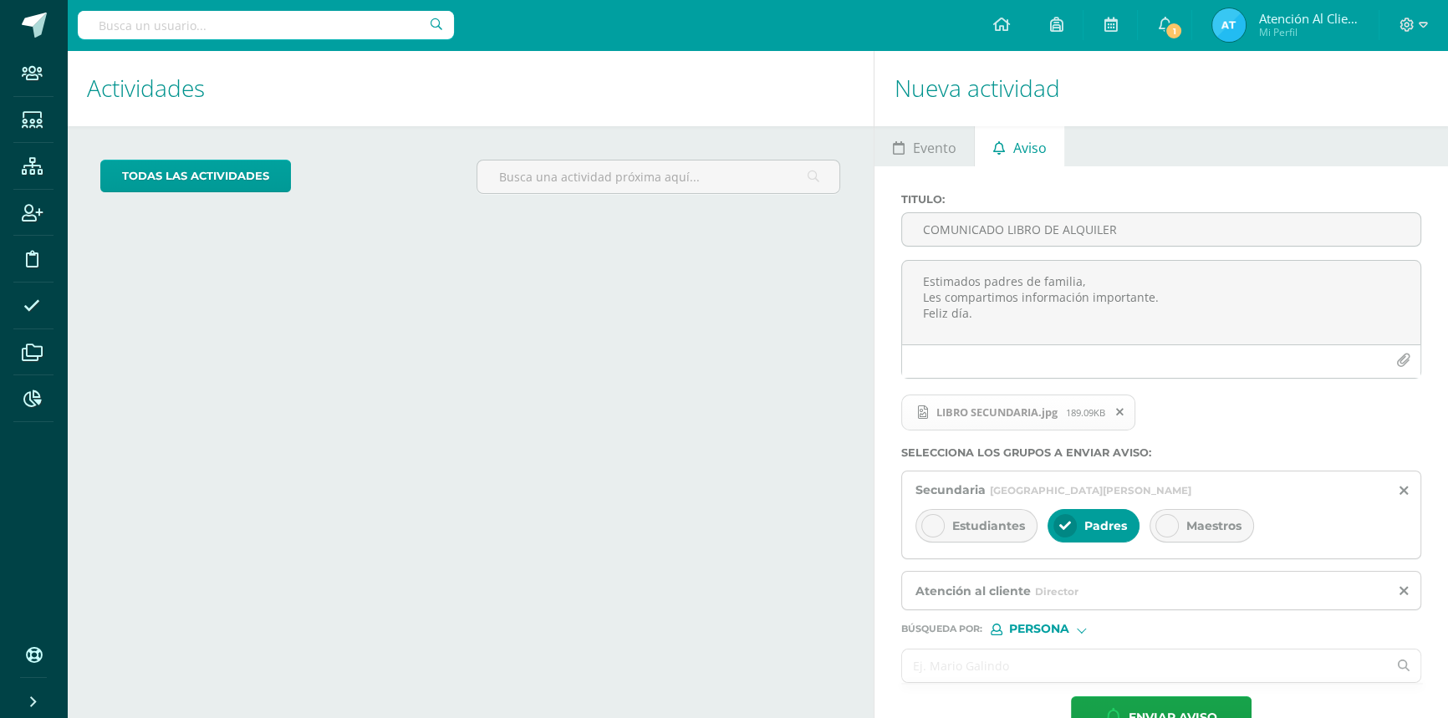
click at [1008, 668] on input "text" at bounding box center [1144, 666] width 485 height 33
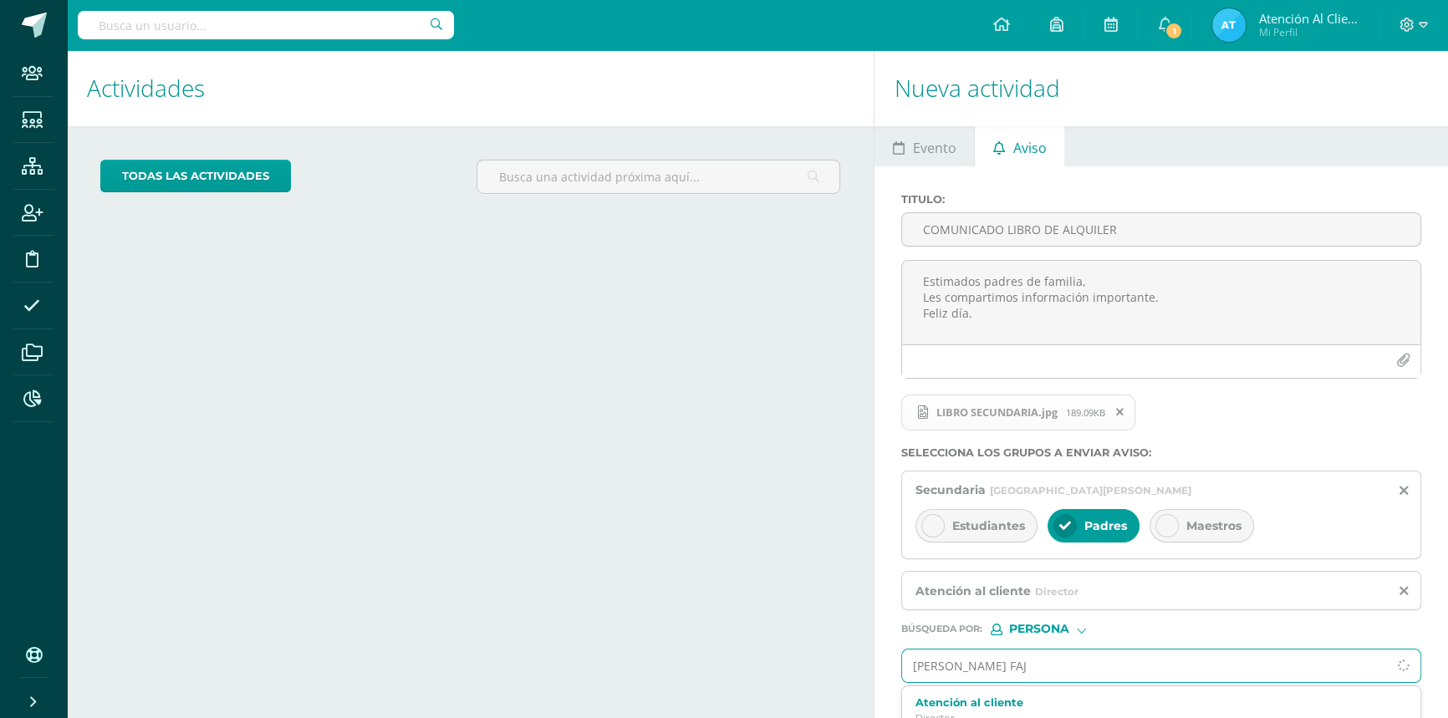
type input "LUCI FAJA"
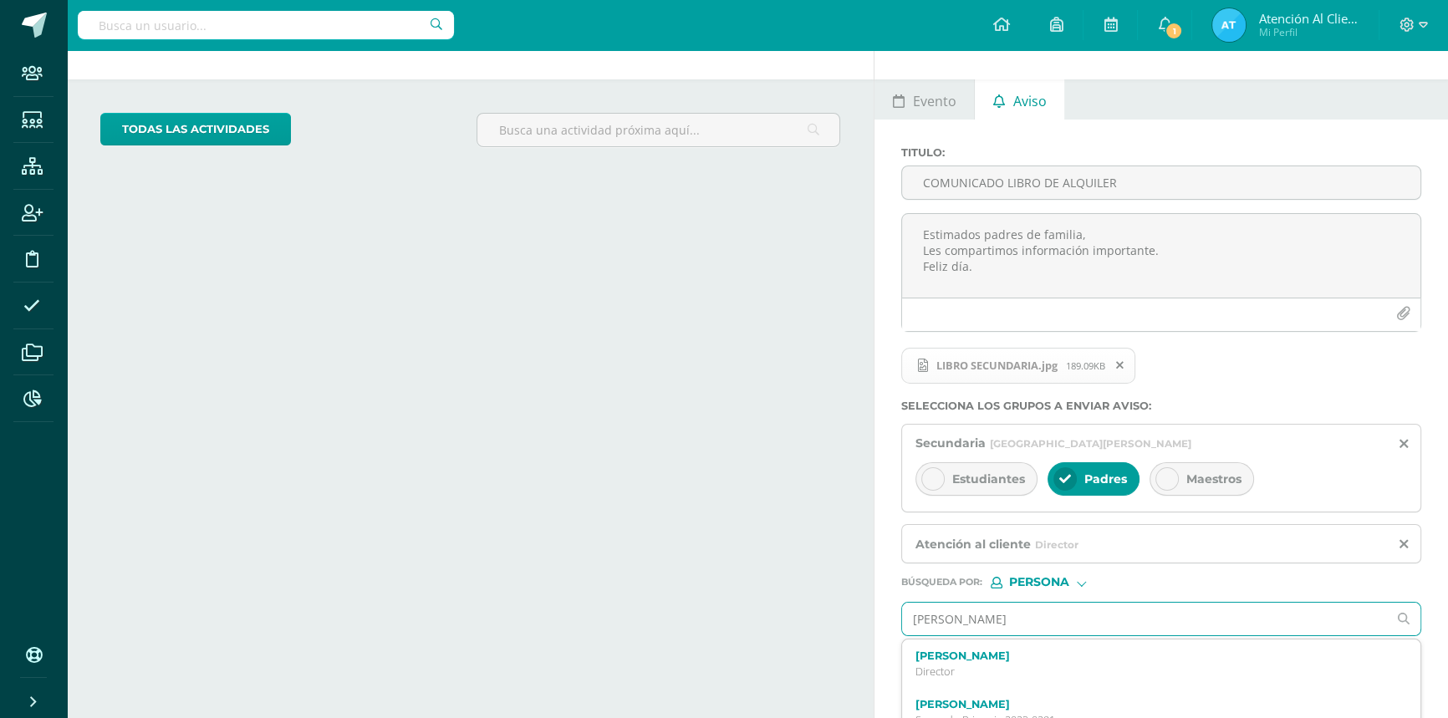
scroll to position [69, 0]
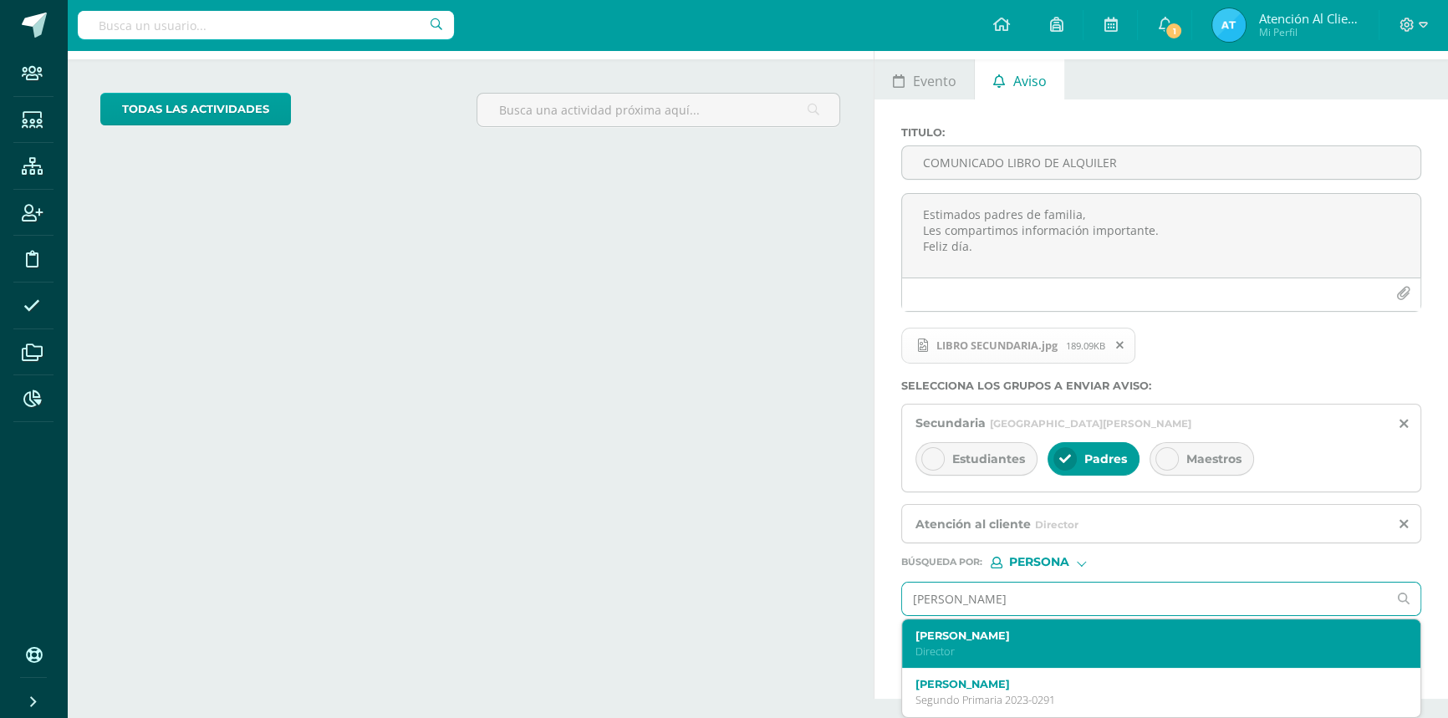
click at [957, 635] on label "Lucía Fajardo" at bounding box center [1150, 636] width 470 height 13
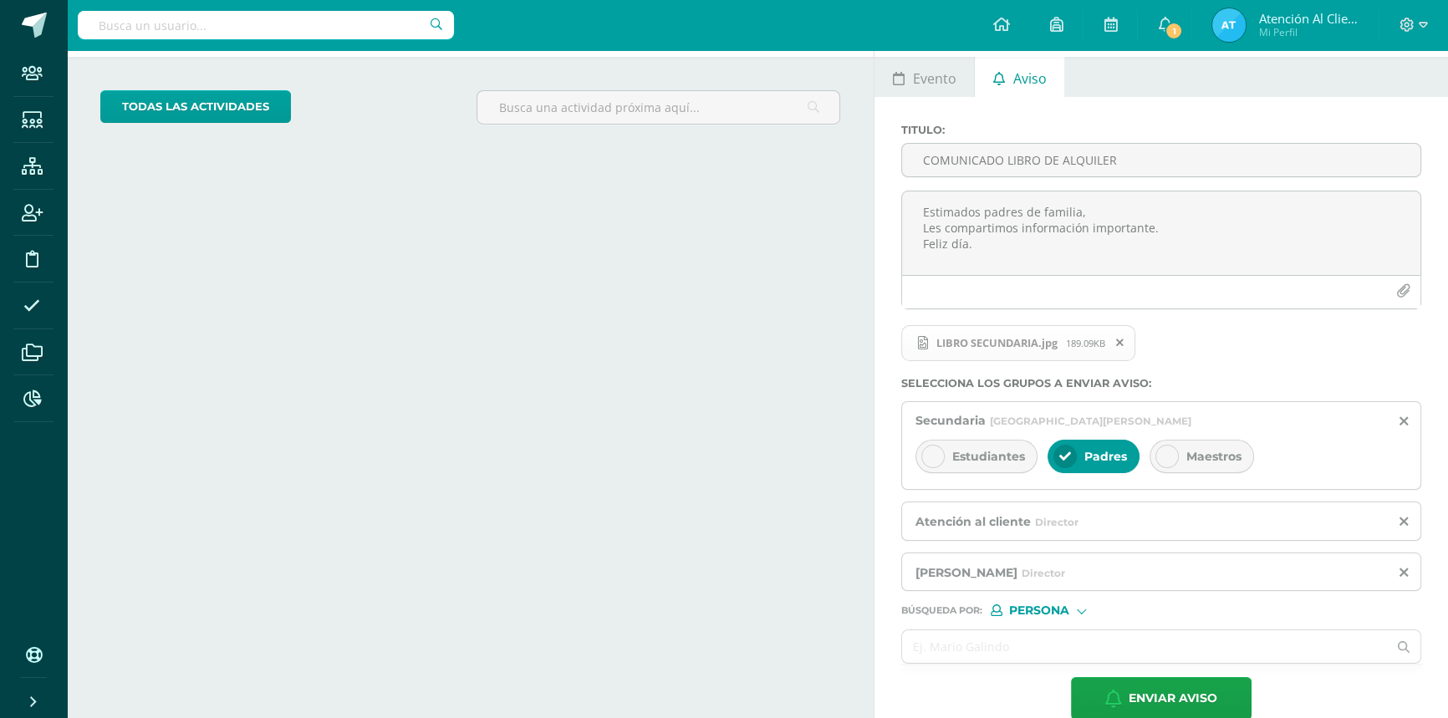
click at [934, 450] on div at bounding box center [932, 456] width 23 height 23
click at [1171, 694] on span "Enviar aviso" at bounding box center [1173, 698] width 89 height 41
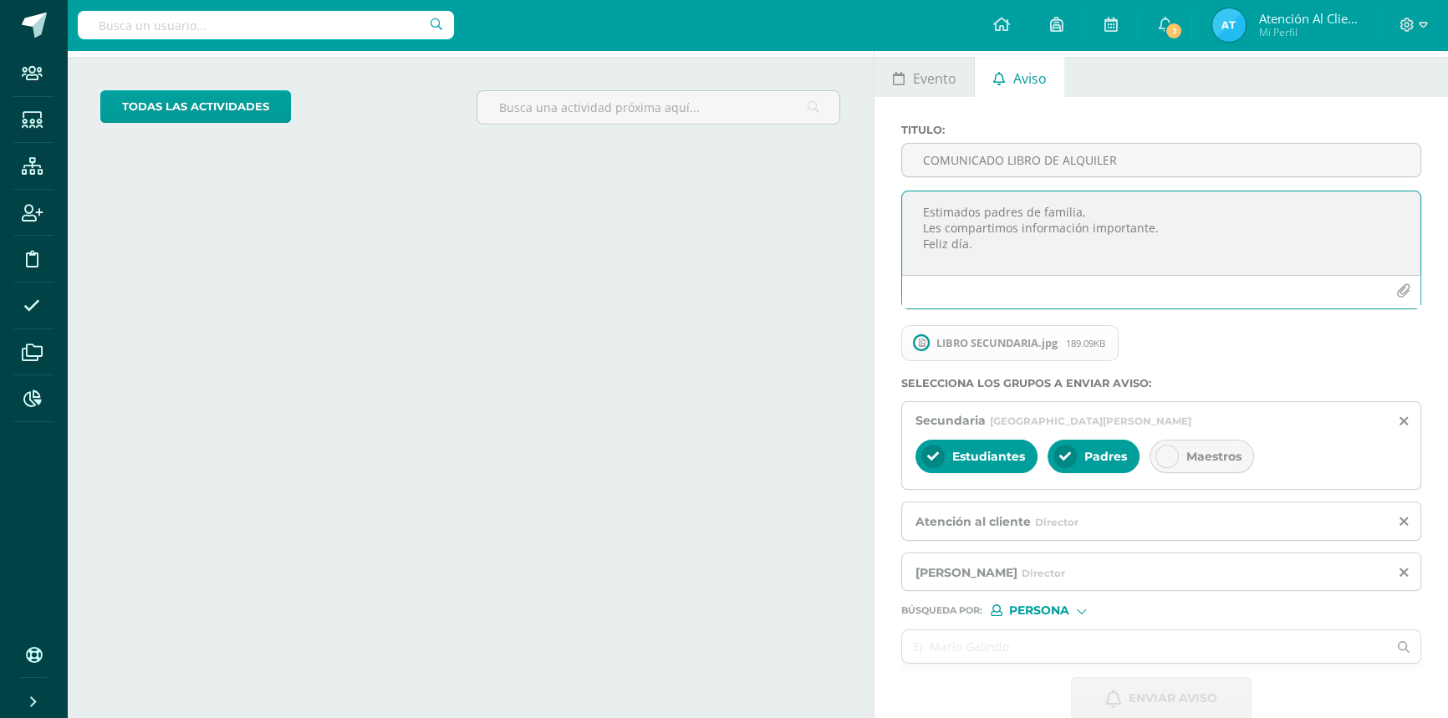
drag, startPoint x: 987, startPoint y: 242, endPoint x: 873, endPoint y: 201, distance: 121.6
click at [874, 201] on div "Nueva actividad Evento Aviso 2025-10-14 October, 2025 Mo Tu We Th Fr Sa Su 29 3…" at bounding box center [1164, 364] width 581 height 766
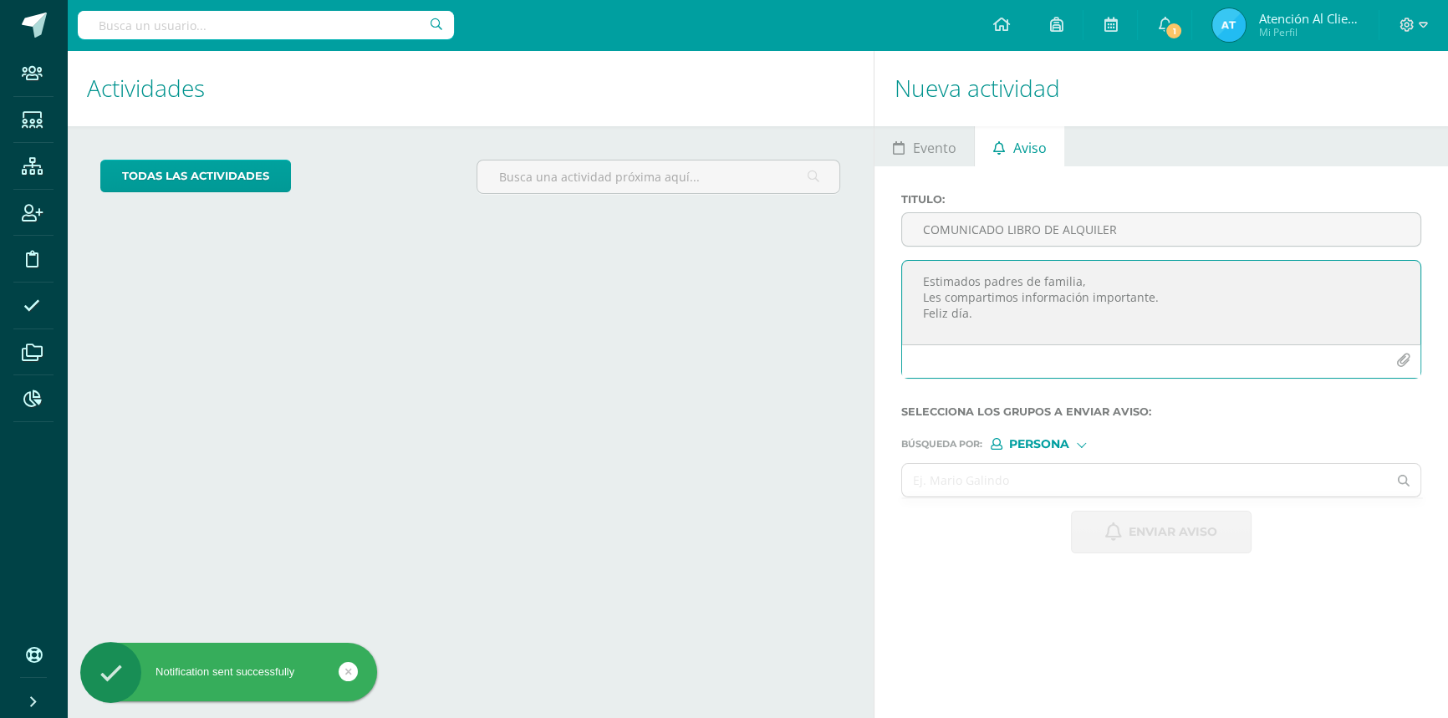
scroll to position [0, 0]
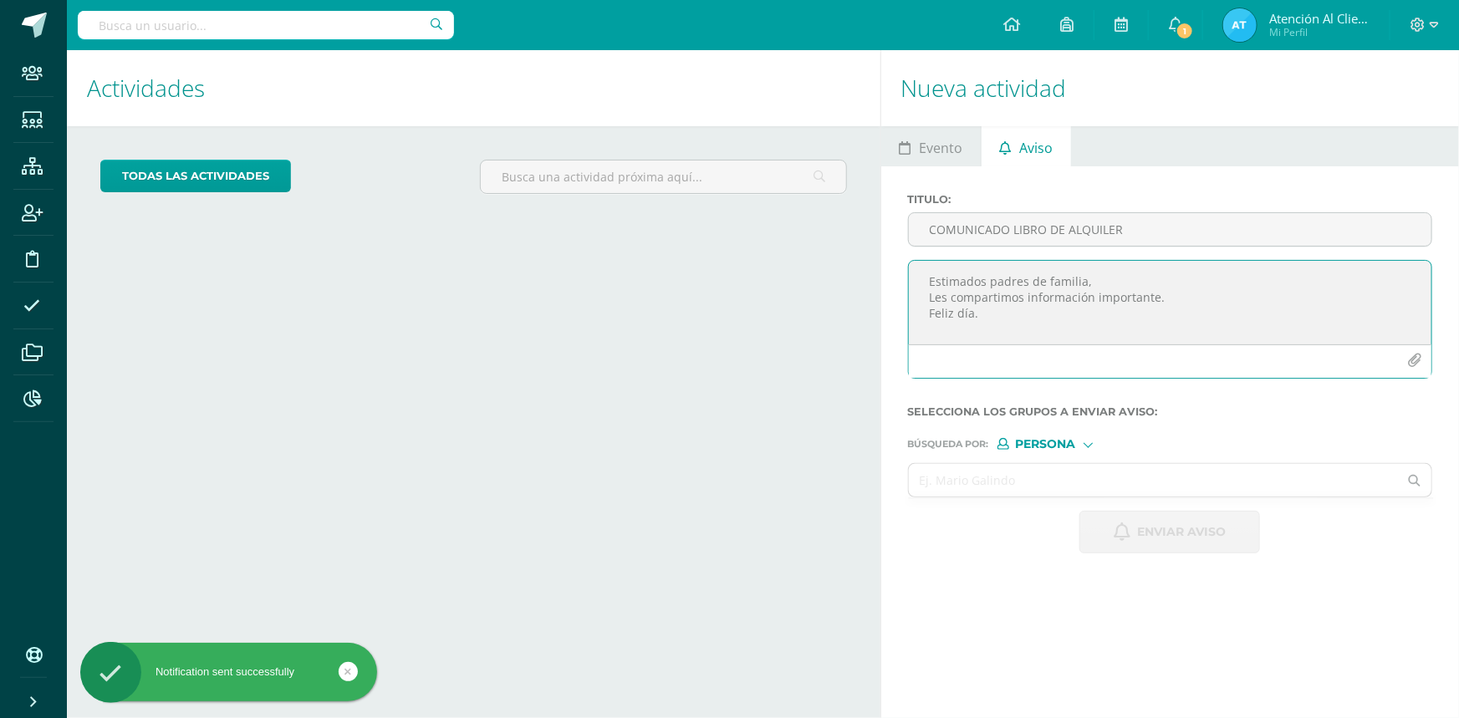
click at [957, 282] on textarea "Estimados padres de familia, Les compartimos información importante. Feliz día." at bounding box center [1170, 303] width 523 height 84
paste textarea "Estimados padres de familia, Les compartimos información importante. Feliz día."
type textarea "Estimados padres de familia, Les compartimos información importante. Feliz día."
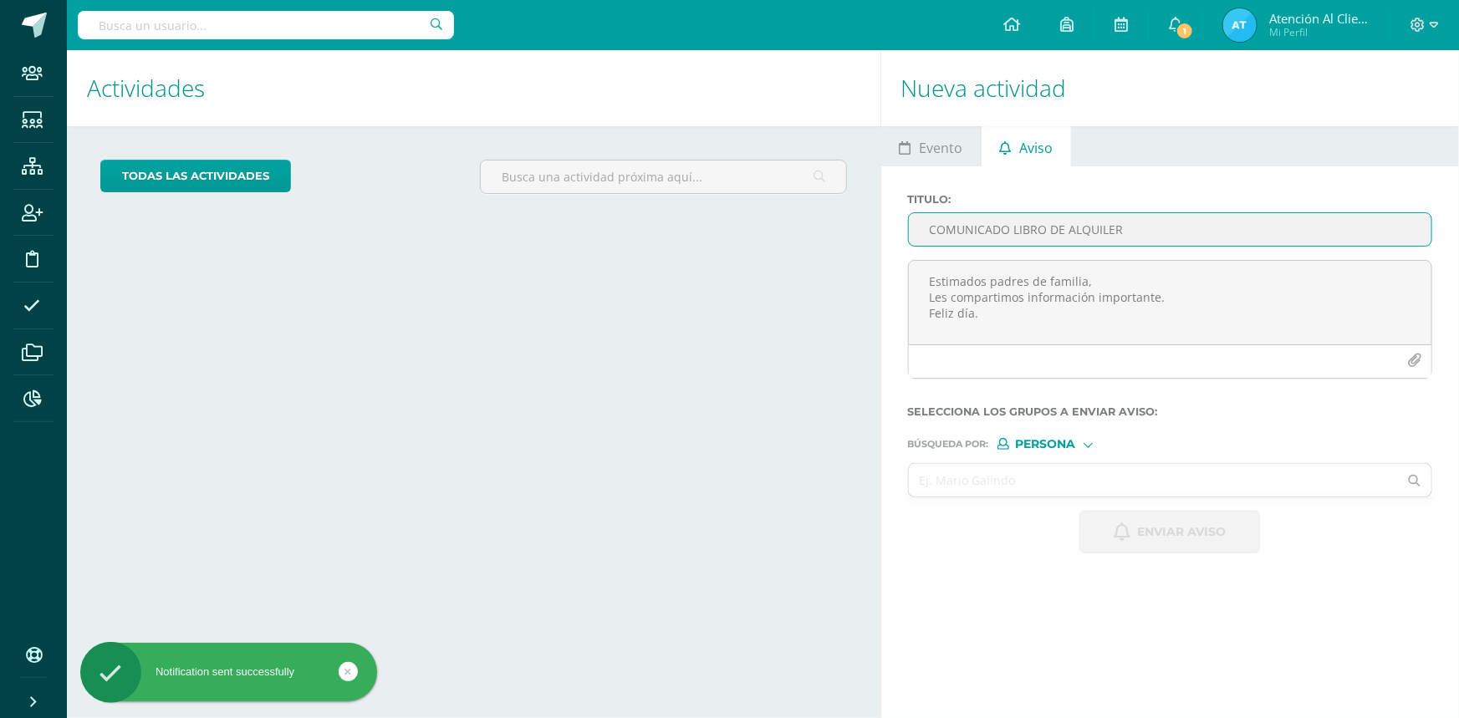
click at [959, 226] on input "COMUNICADO LIBRO DE ALQUILER" at bounding box center [1170, 229] width 523 height 33
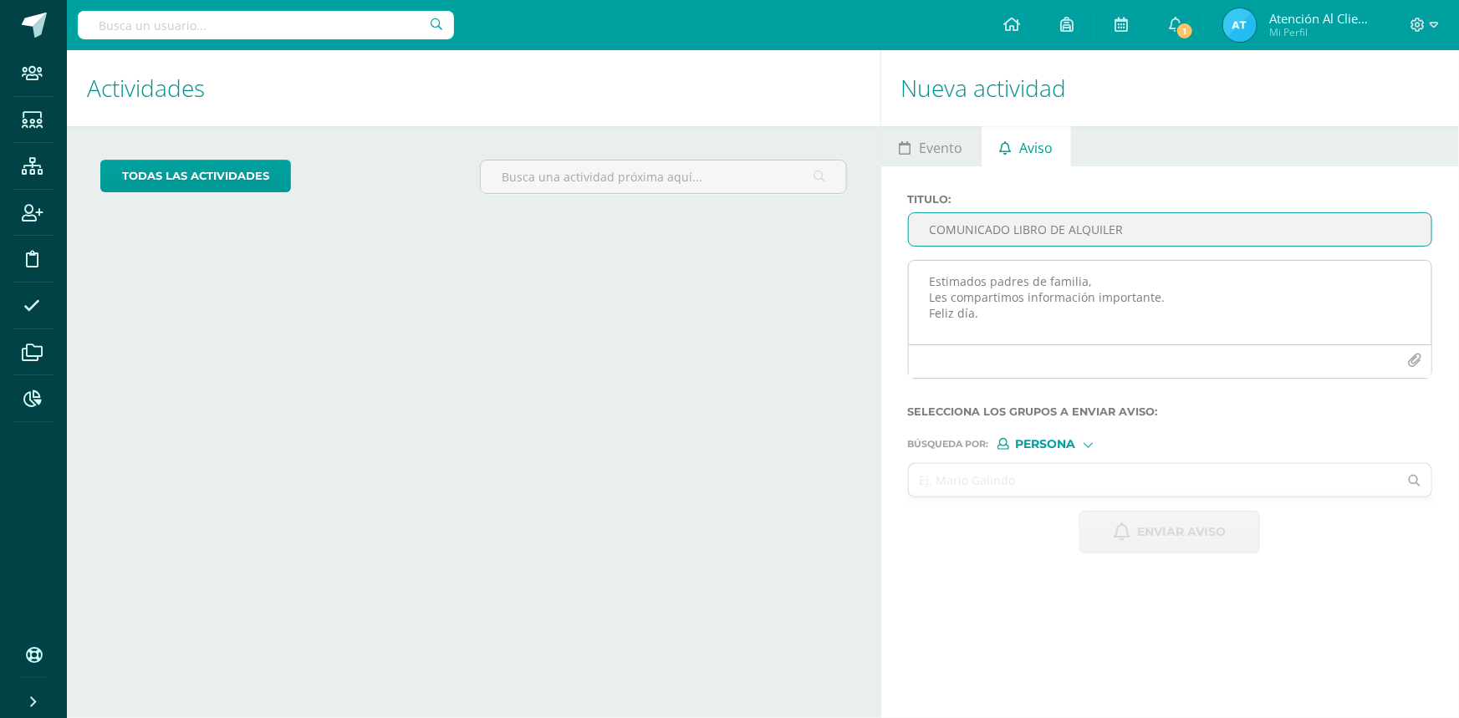
type input "COMUNICADO LIBRO DE ALQUILER"
click at [1411, 364] on icon "button" at bounding box center [1414, 361] width 14 height 14
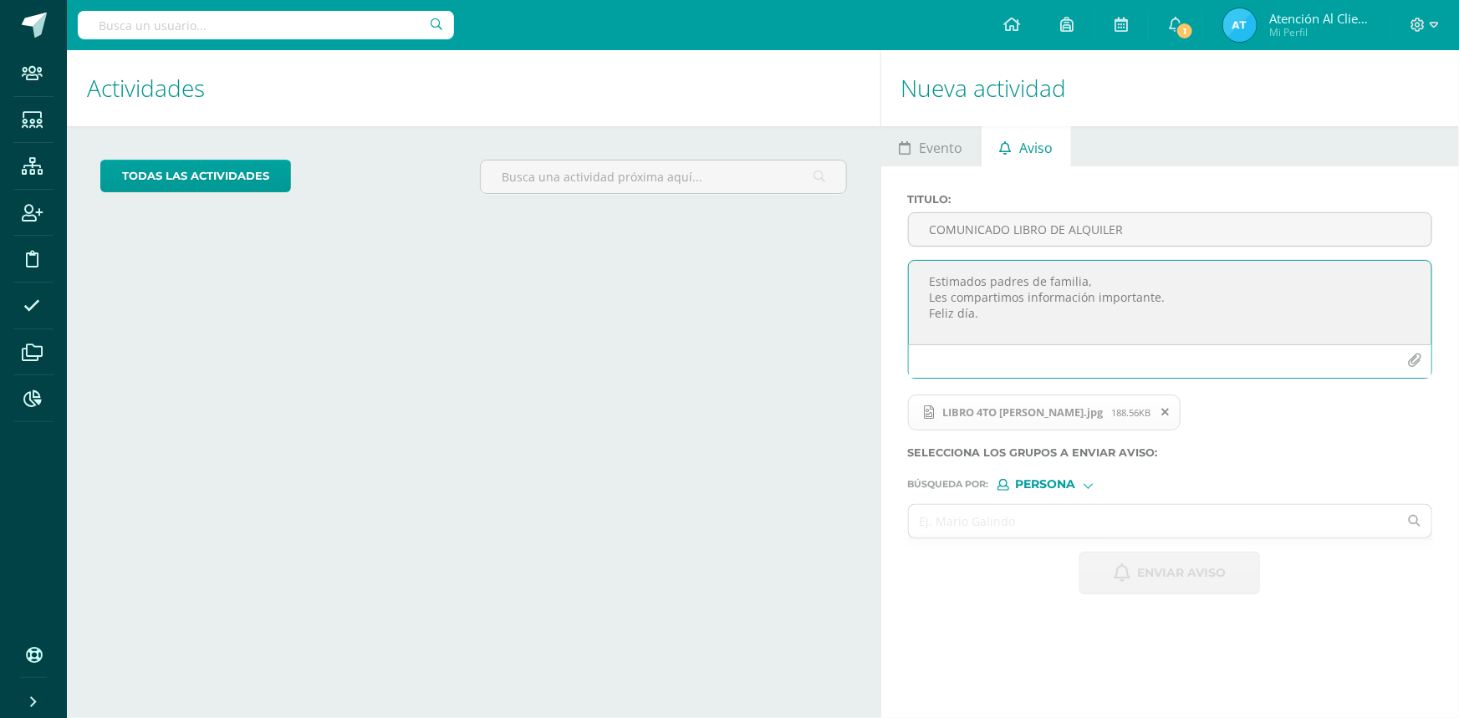
click at [1037, 484] on span "Persona" at bounding box center [1046, 484] width 60 height 9
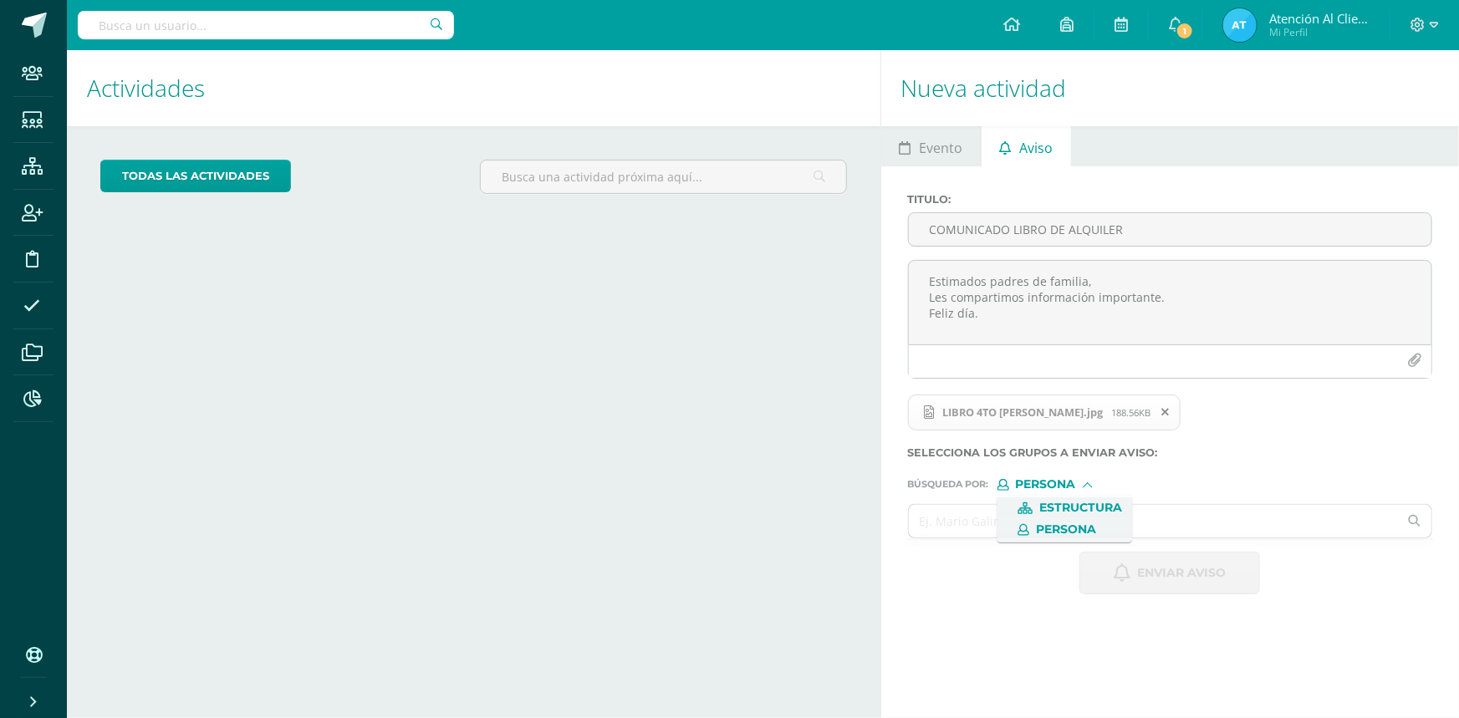
click at [1035, 506] on label "Estructura" at bounding box center [1064, 508] width 115 height 12
click at [1027, 518] on input "text" at bounding box center [1154, 521] width 490 height 33
type input "CUARTO BA"
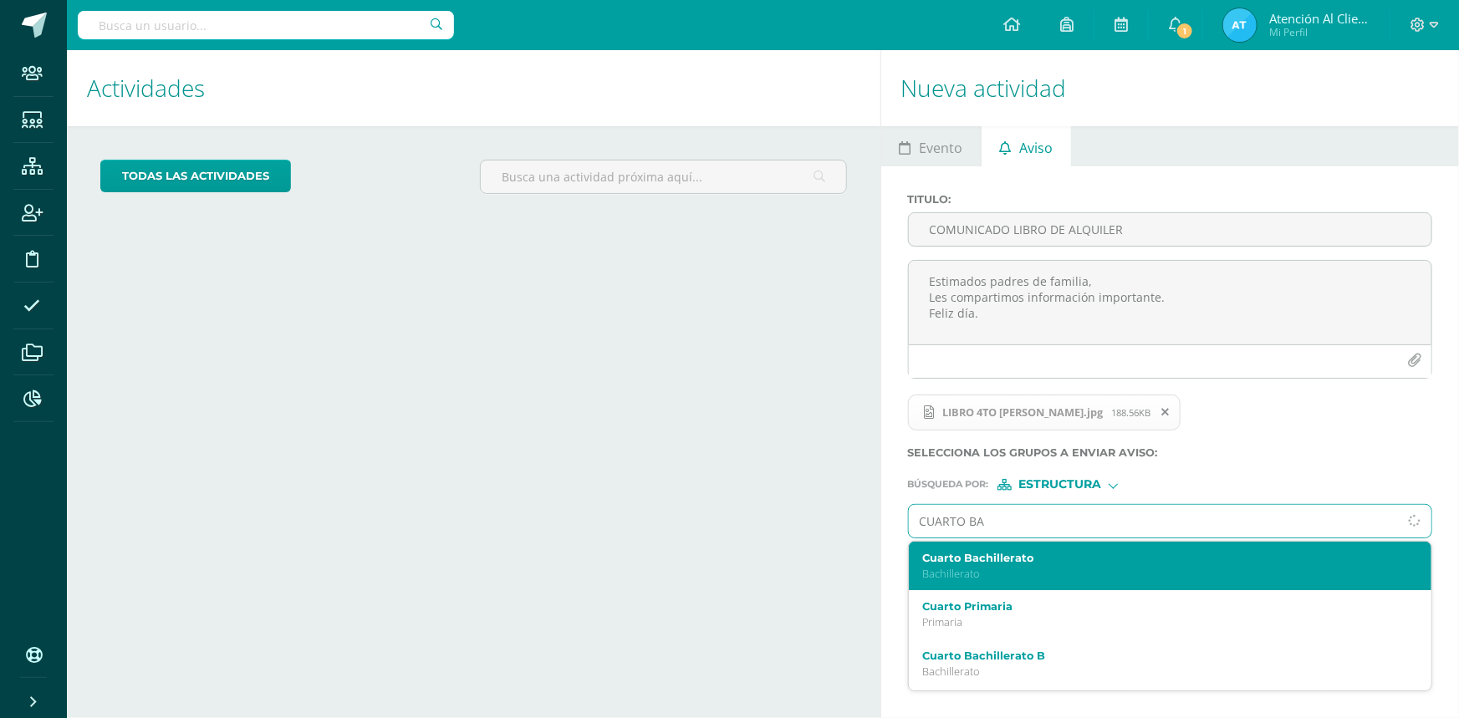
click at [1020, 585] on div "Cuarto Bachillerato Bachillerato" at bounding box center [1170, 566] width 523 height 49
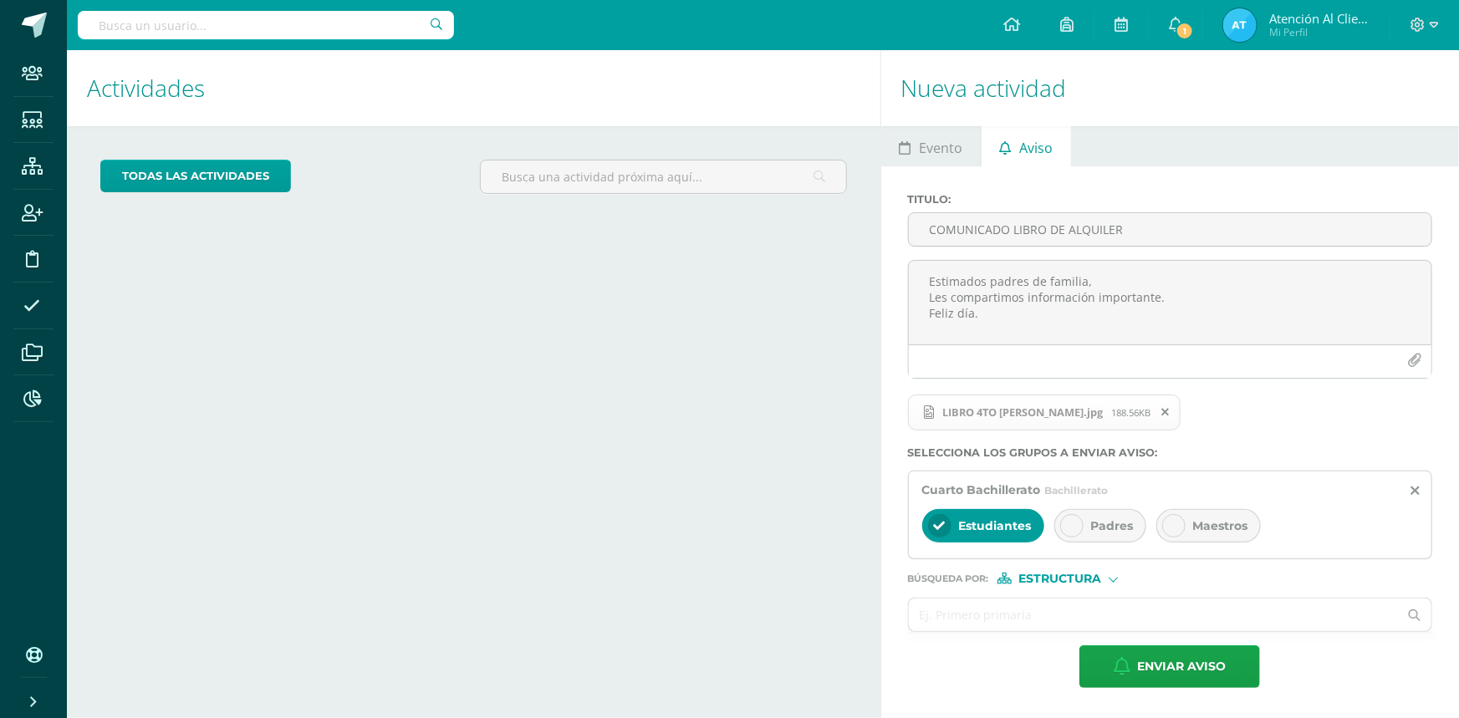
click at [1081, 528] on div at bounding box center [1071, 525] width 23 height 23
click at [1068, 572] on div "Búsqueda por : Estructura Estructura Persona" at bounding box center [1170, 571] width 524 height 25
click at [1068, 577] on span "Estructura" at bounding box center [1059, 578] width 83 height 9
click at [1068, 602] on span "Estructura" at bounding box center [1080, 601] width 83 height 9
click at [1067, 576] on span "Estructura" at bounding box center [1059, 578] width 83 height 9
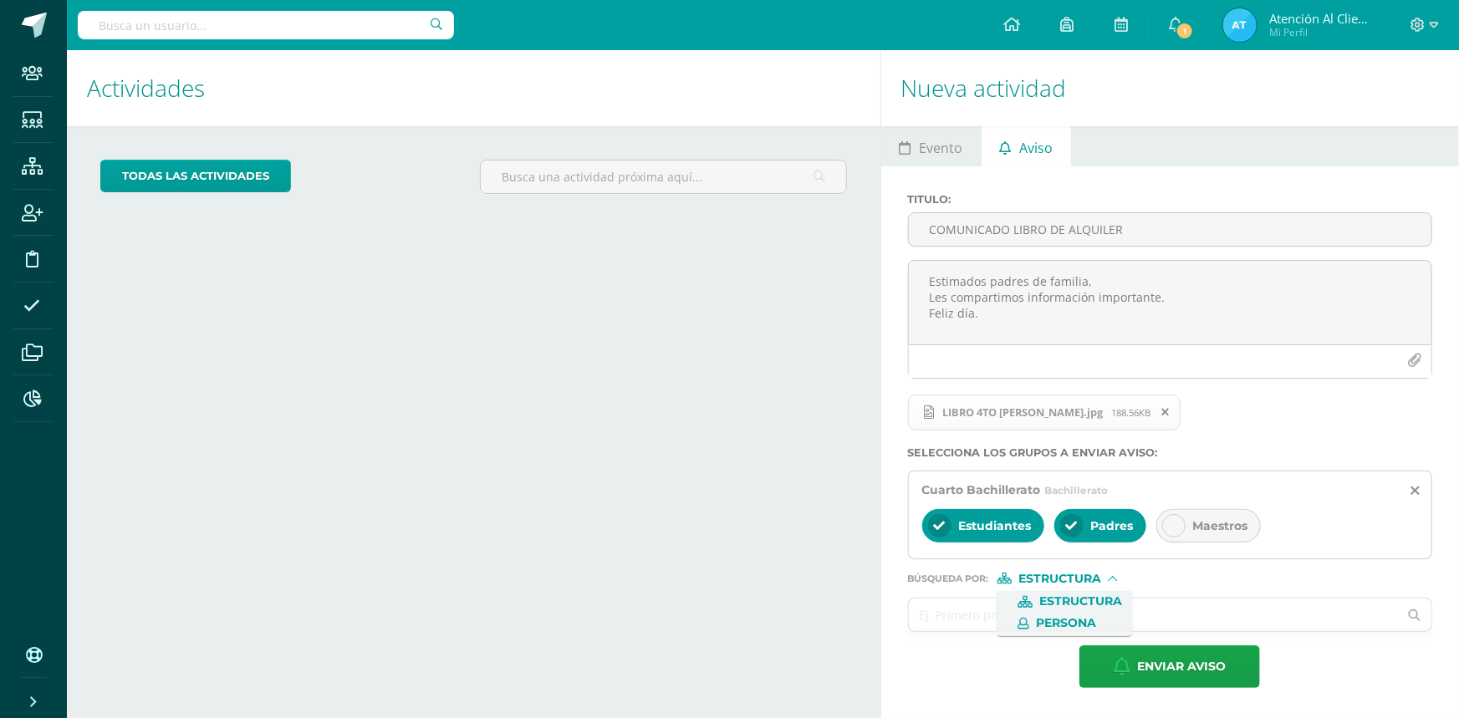
click at [1060, 620] on span "Persona" at bounding box center [1066, 623] width 60 height 9
click at [1060, 620] on input "text" at bounding box center [1154, 615] width 490 height 33
type input "ATEN"
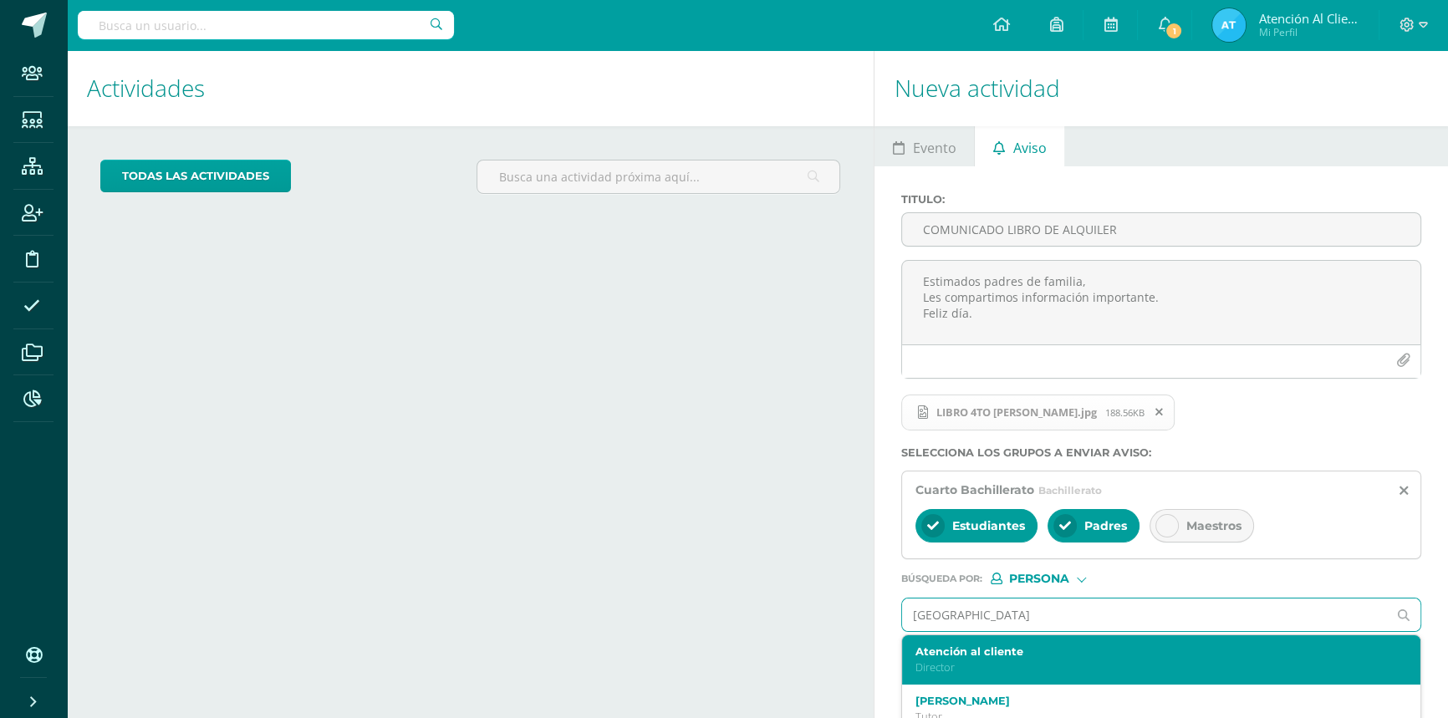
click at [934, 656] on label "Atención al cliente" at bounding box center [1150, 651] width 470 height 13
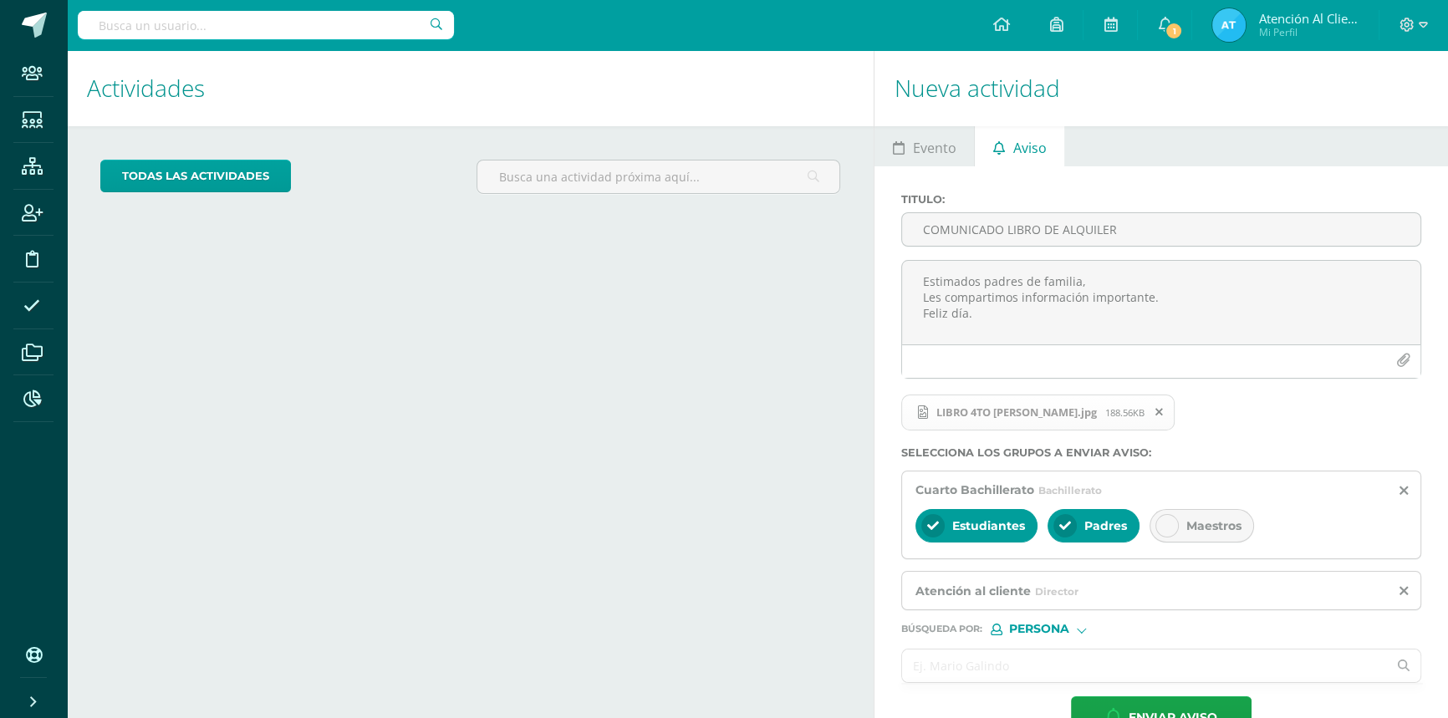
click at [964, 660] on input "text" at bounding box center [1144, 666] width 485 height 33
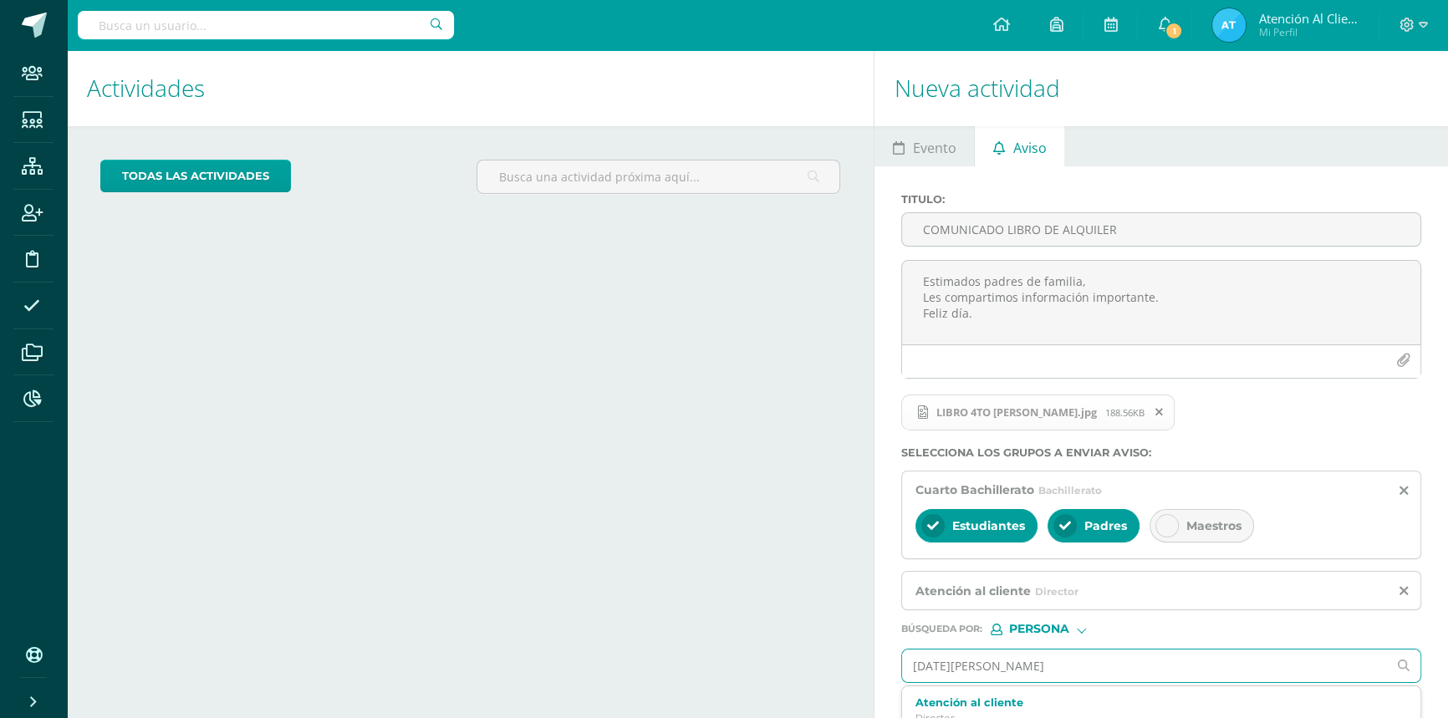
type input "LUCIA FAJA"
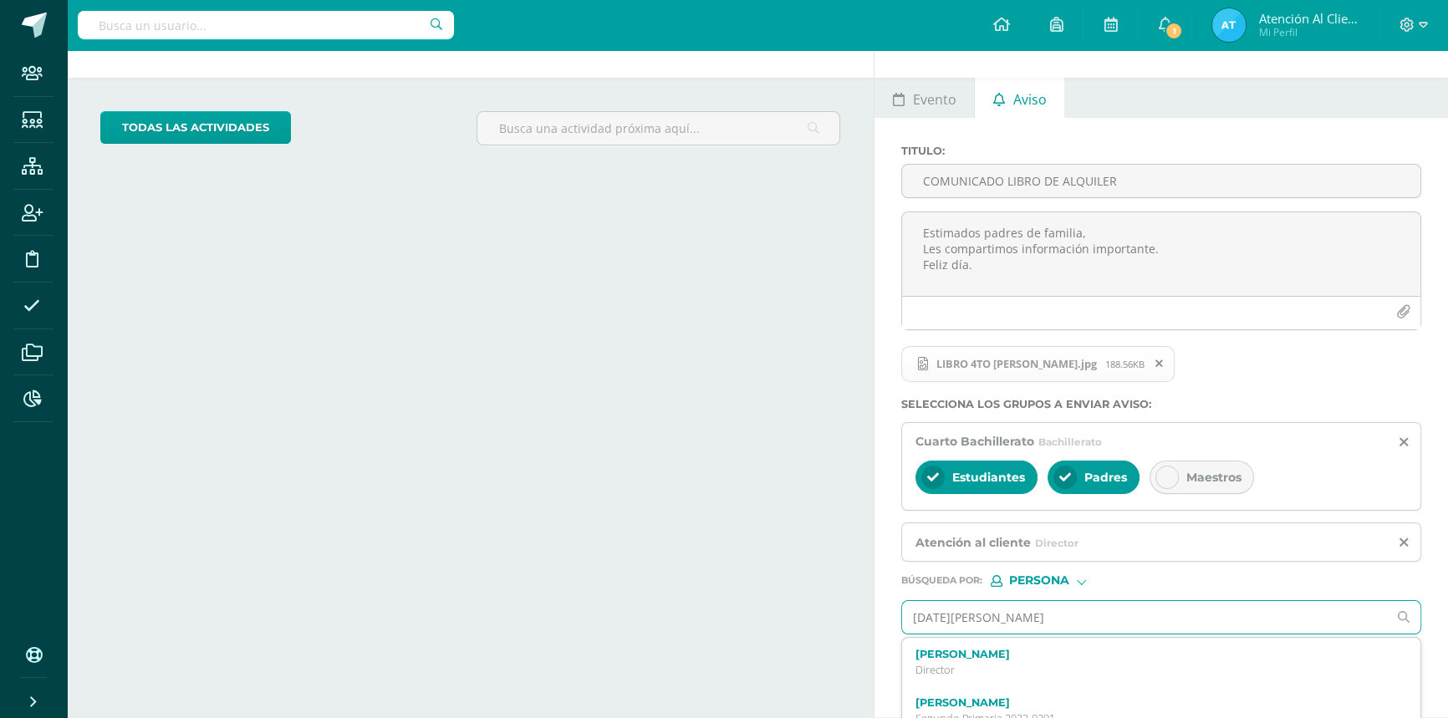
scroll to position [69, 0]
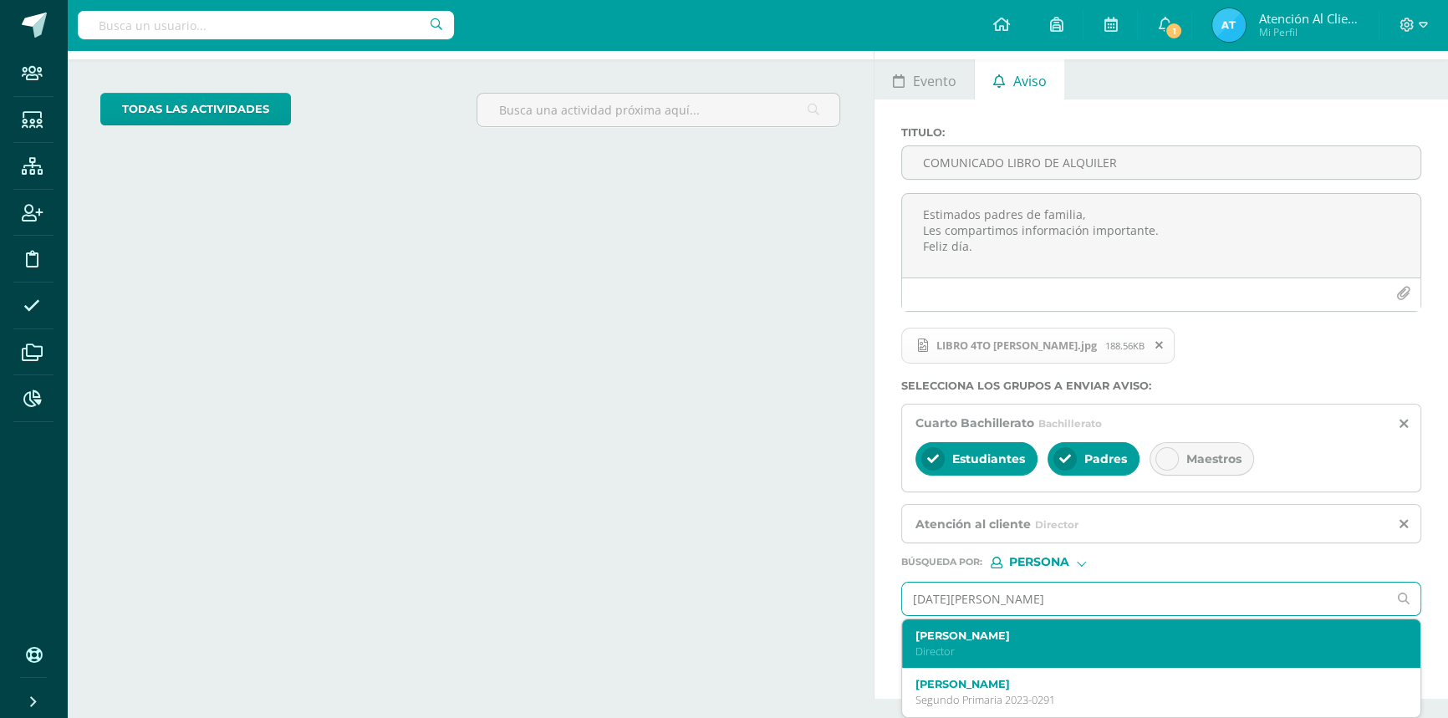
click at [982, 631] on label "Lucía Fajardo" at bounding box center [1150, 636] width 470 height 13
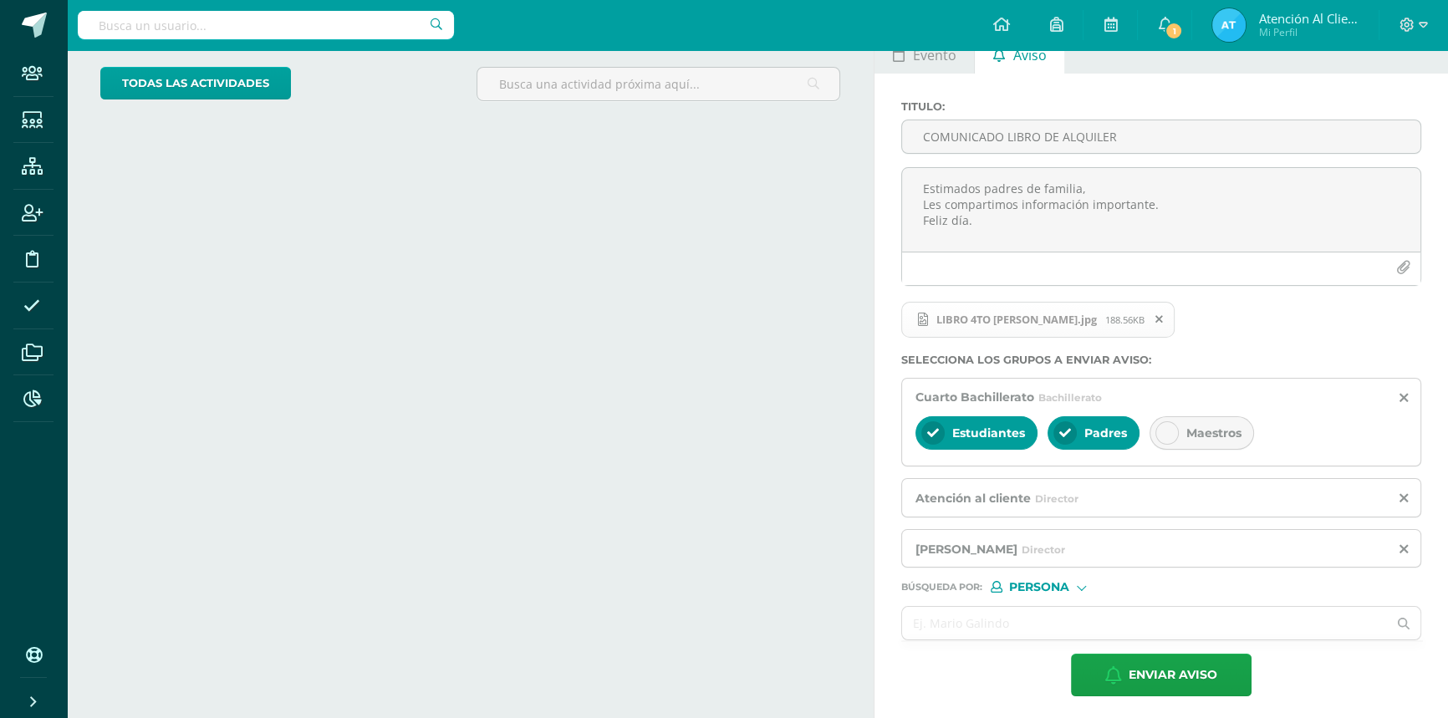
scroll to position [99, 0]
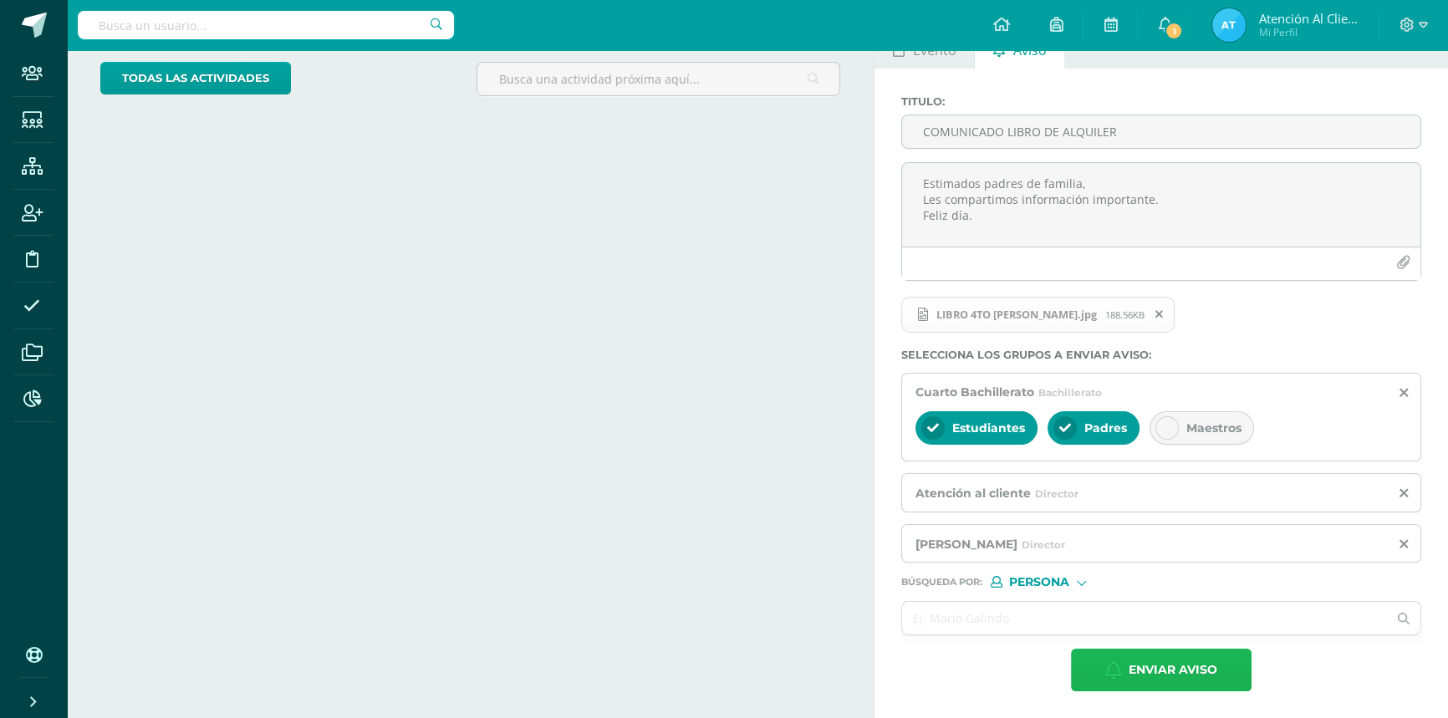
click at [1175, 659] on span "Enviar aviso" at bounding box center [1173, 670] width 89 height 41
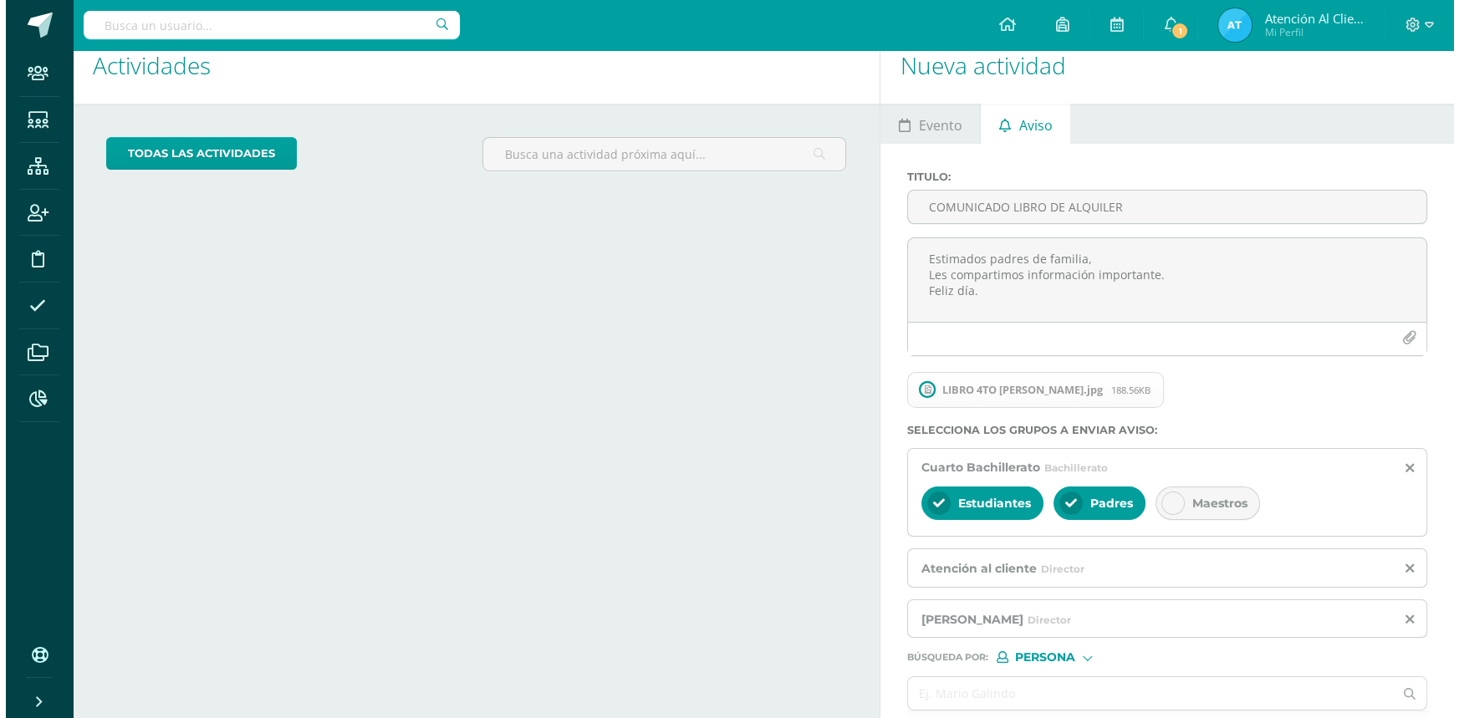
scroll to position [0, 0]
